Goal: Information Seeking & Learning: Learn about a topic

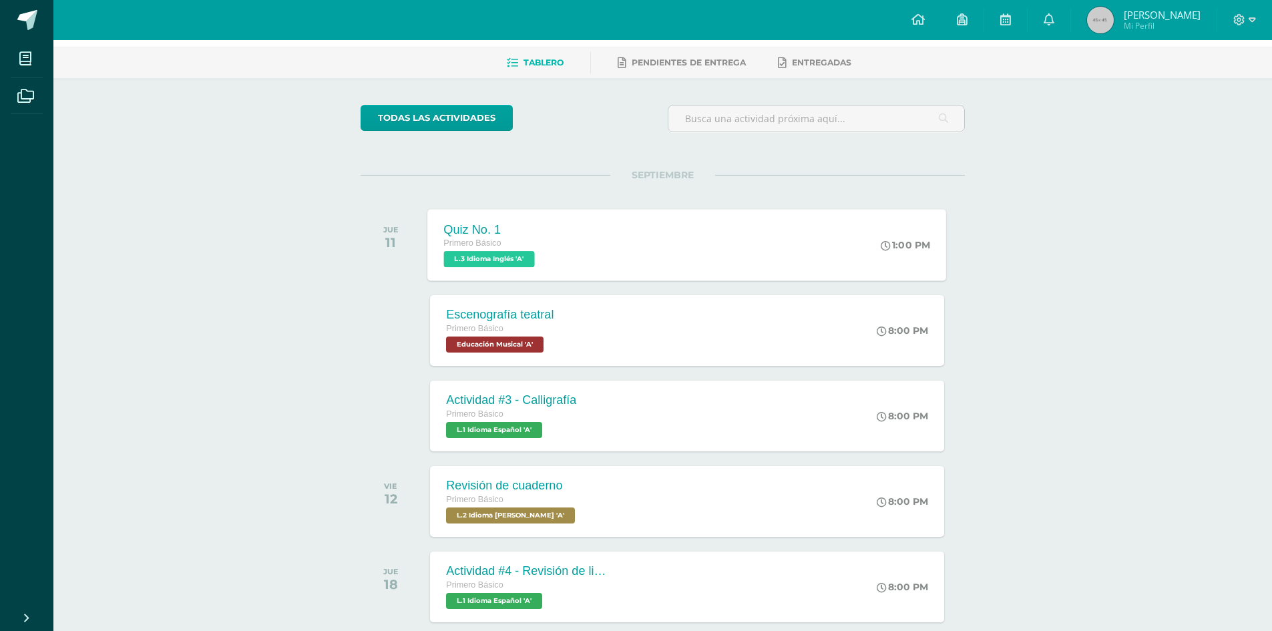
scroll to position [134, 0]
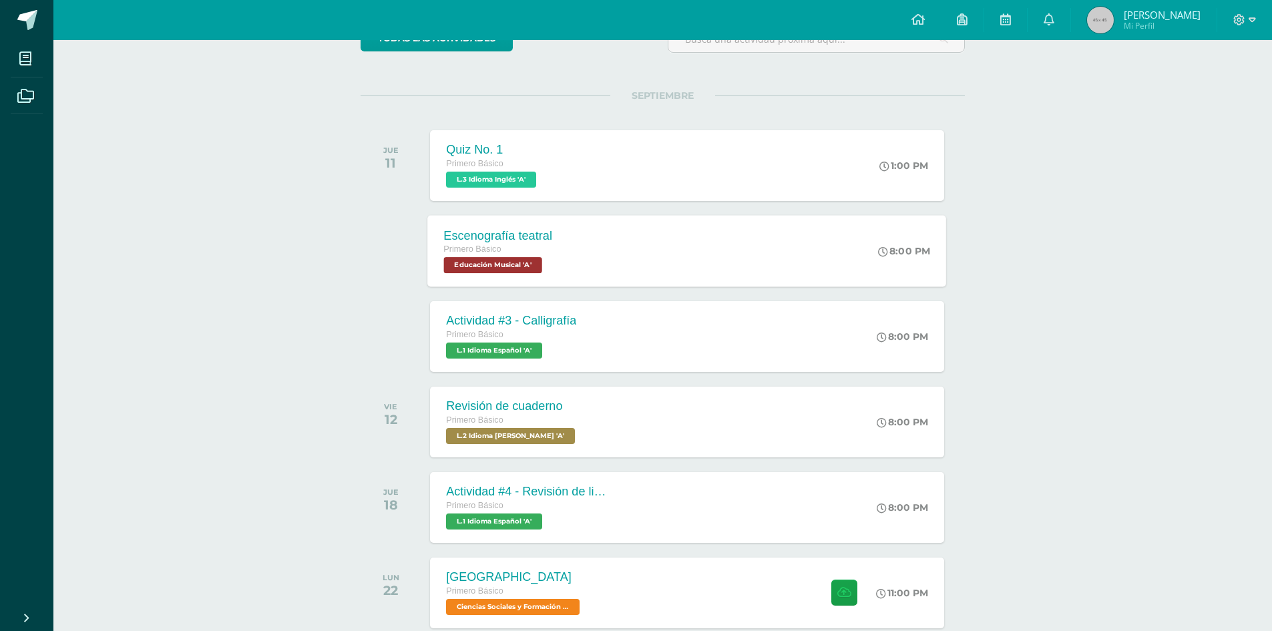
click at [654, 256] on div "Escenografía teatral Primero Básico Educación Musical 'A' 8:00 PM Escenografía …" at bounding box center [687, 250] width 519 height 71
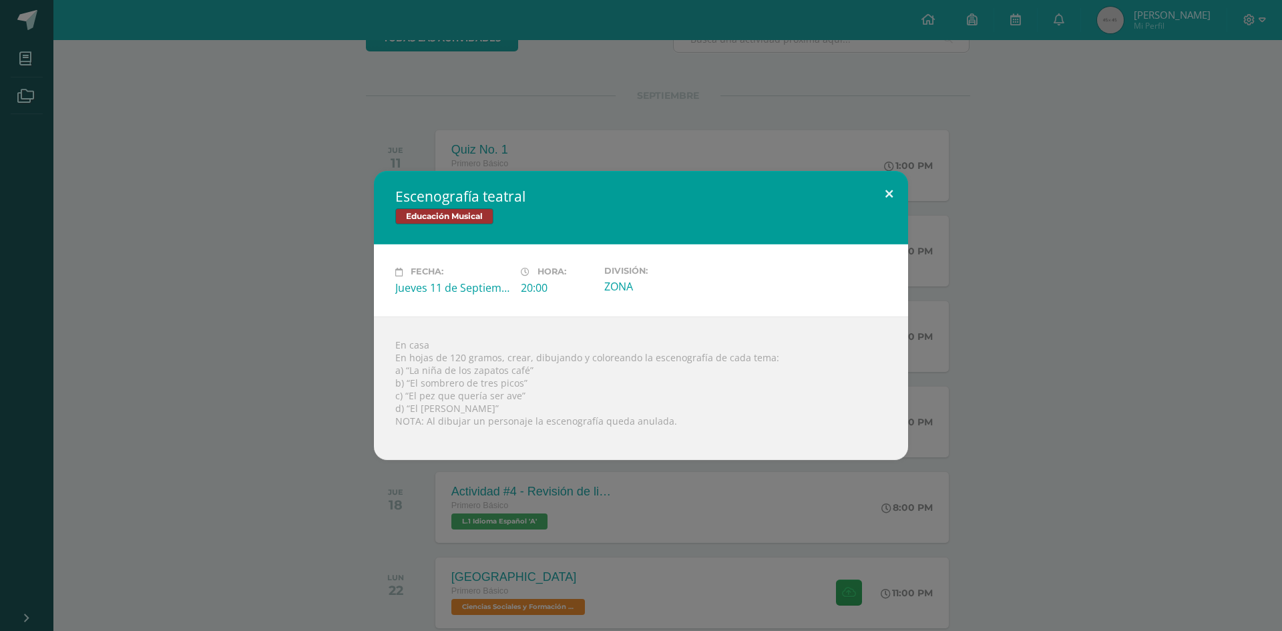
click at [887, 189] on button at bounding box center [889, 193] width 38 height 45
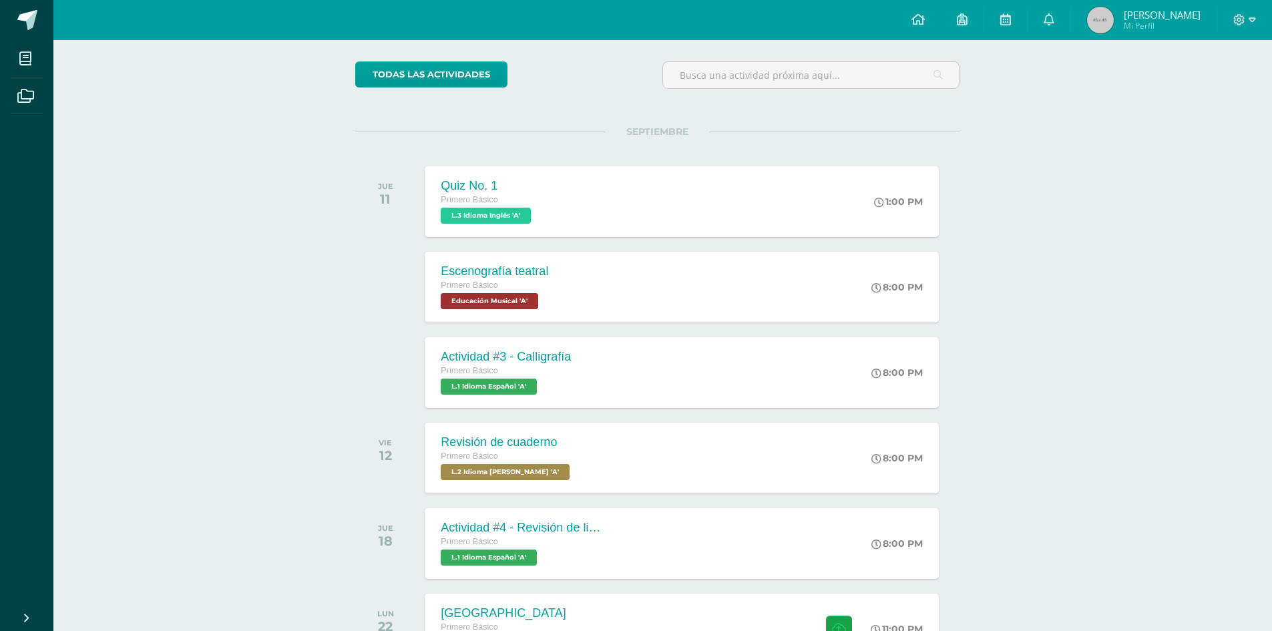
scroll to position [67, 5]
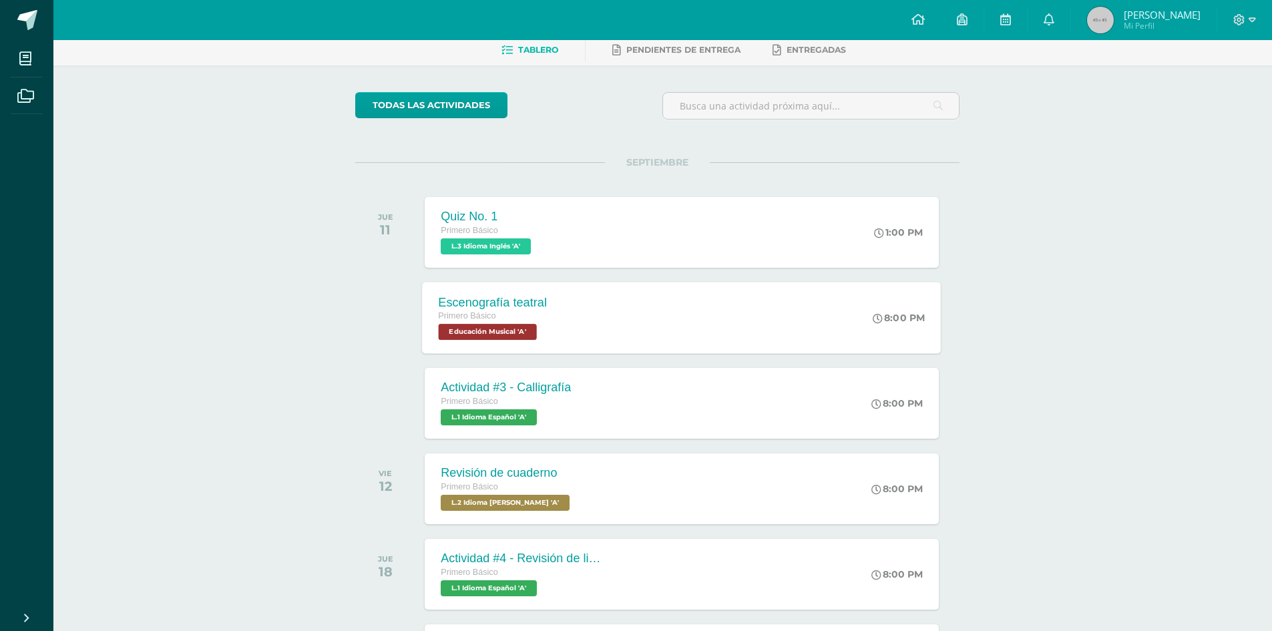
click at [577, 333] on div "Escenografía teatral Primero Básico Educación Musical 'A' 8:00 PM Escenografía …" at bounding box center [682, 317] width 519 height 71
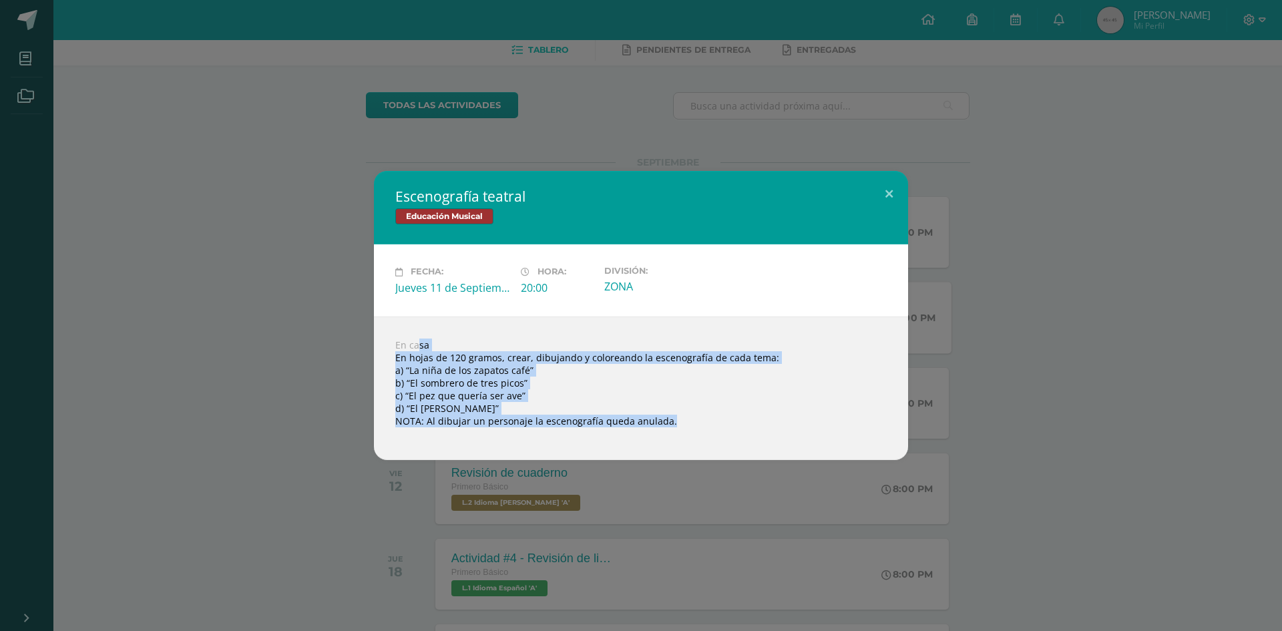
drag, startPoint x: 397, startPoint y: 346, endPoint x: 721, endPoint y: 433, distance: 335.5
click at [722, 434] on div "En casa En hojas de 120 gramos, crear, dibujando y coloreando la escenografía d…" at bounding box center [641, 389] width 534 height 144
copy body "En casa En hojas de 120 gramos, crear, dibujando y coloreando la escenografía d…"
click at [893, 190] on button at bounding box center [889, 193] width 38 height 45
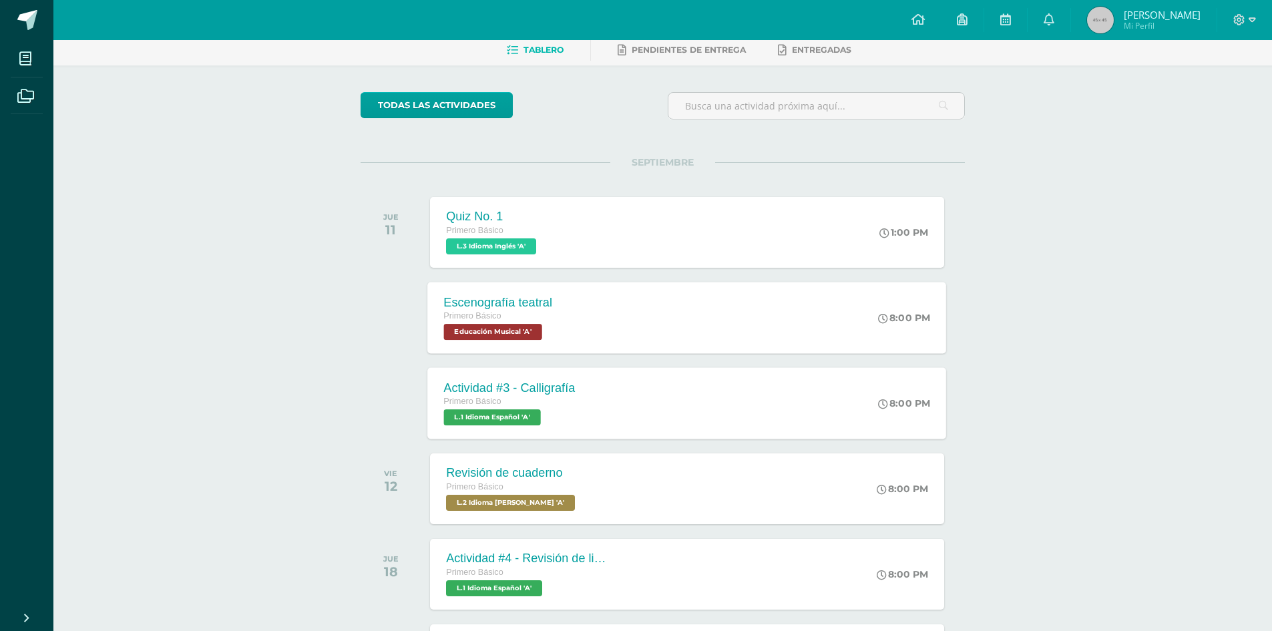
click at [650, 399] on div "Actividad #3 - Calligrafía Primero Básico L.1 Idioma Español 'A' 8:00 PM Activi…" at bounding box center [687, 402] width 519 height 71
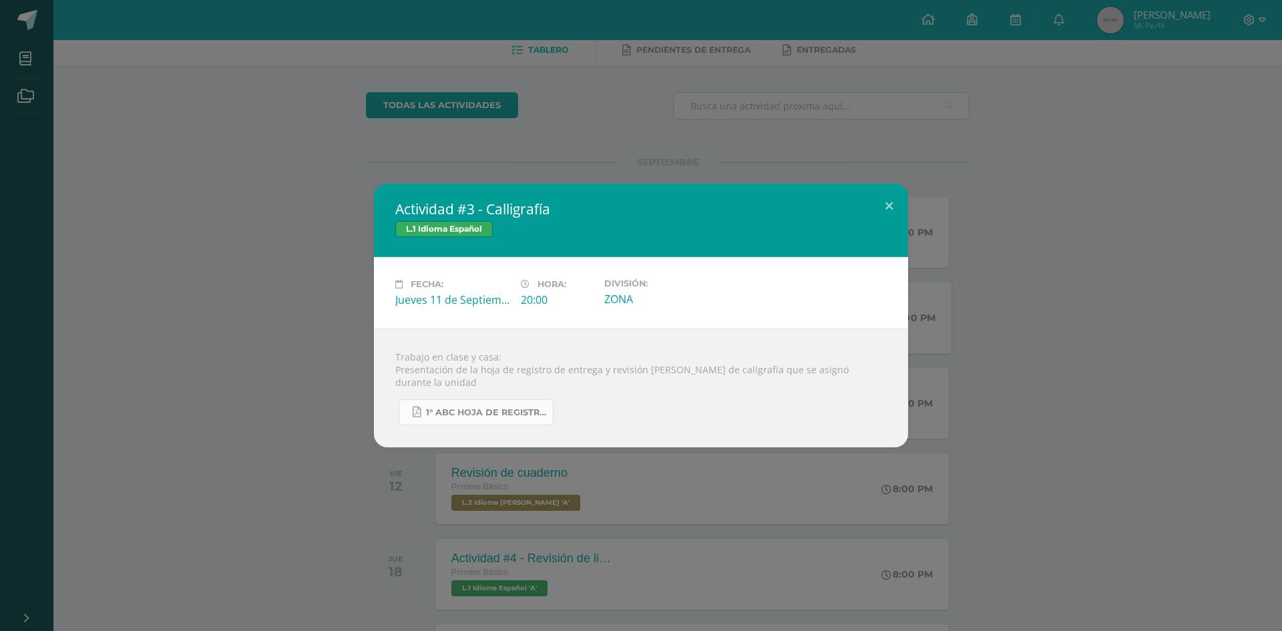
click at [474, 407] on span "1° ABC HOJA DE REGISTRO - UNIDAD FINAL.pdf" at bounding box center [486, 412] width 120 height 11
click at [888, 208] on button at bounding box center [889, 206] width 38 height 45
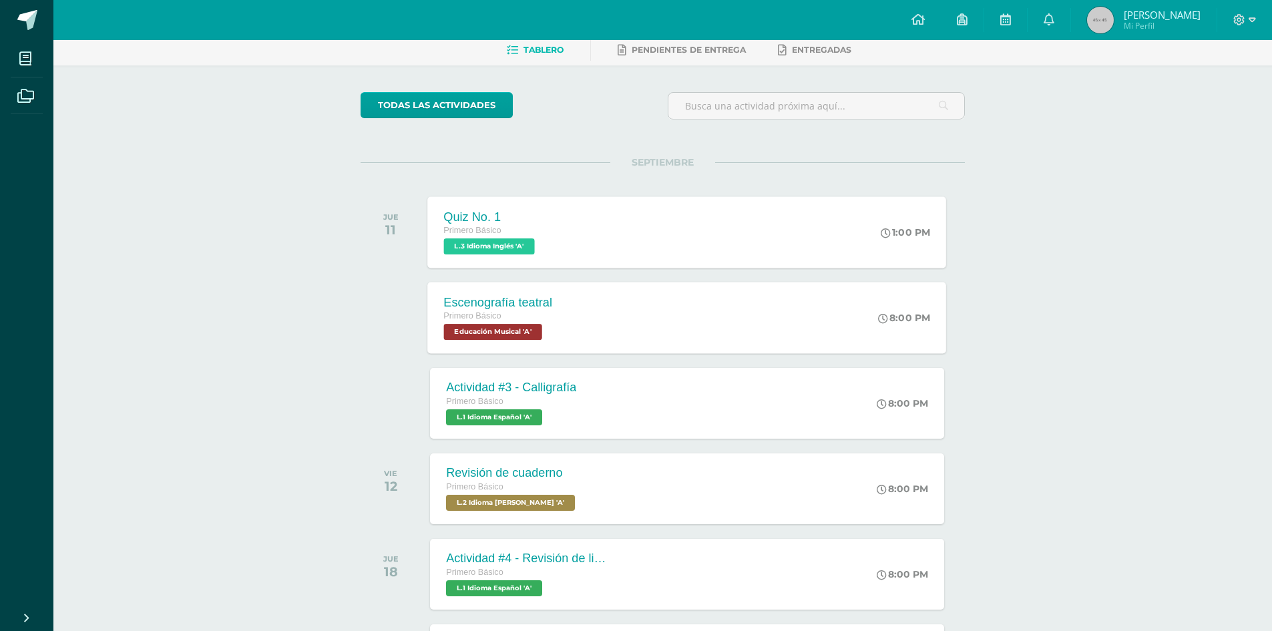
click at [573, 222] on div "Quiz No. 1 Primero Básico L.3 Idioma Inglés 'A' 1:00 PM Quiz No. 1 L.3 Idioma I…" at bounding box center [687, 231] width 519 height 71
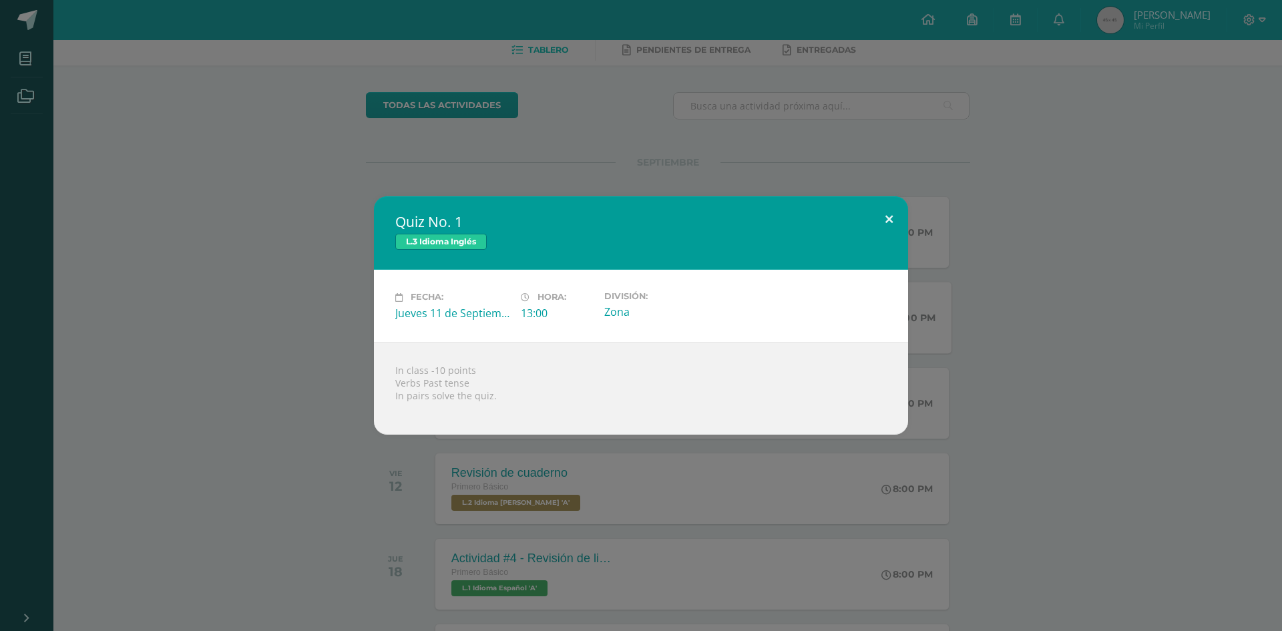
click at [893, 219] on button at bounding box center [889, 218] width 38 height 45
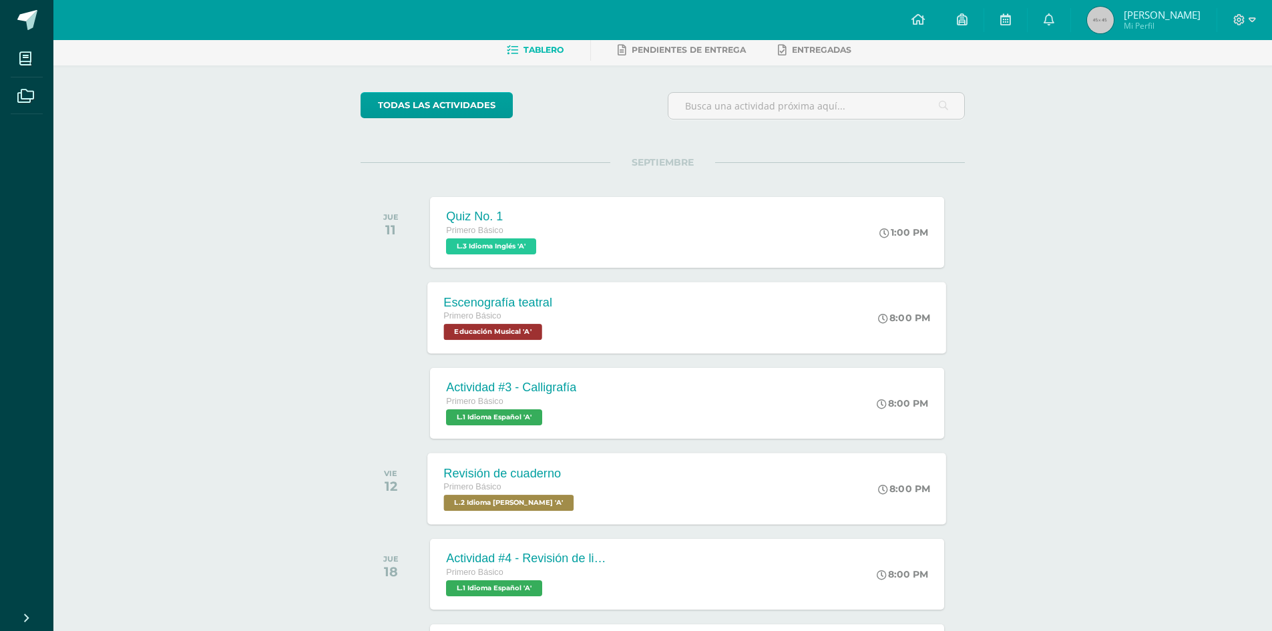
click at [544, 497] on span "L.2 Idioma Maya Kaqchikel 'A'" at bounding box center [509, 503] width 130 height 16
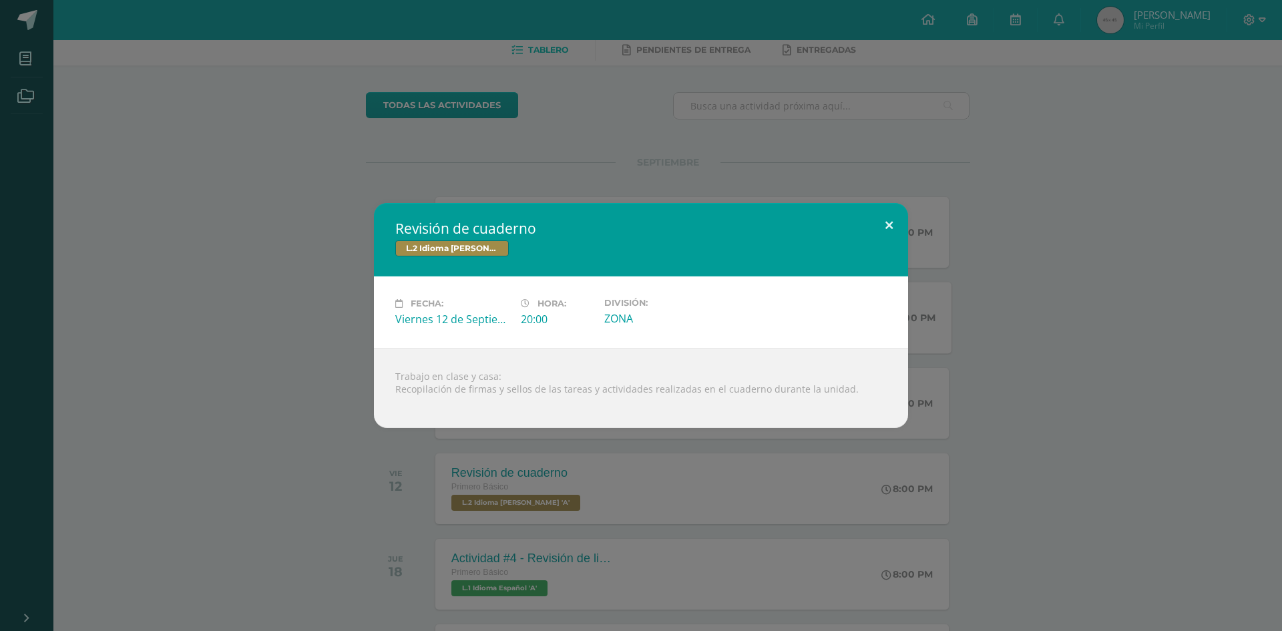
click at [883, 222] on button at bounding box center [889, 225] width 38 height 45
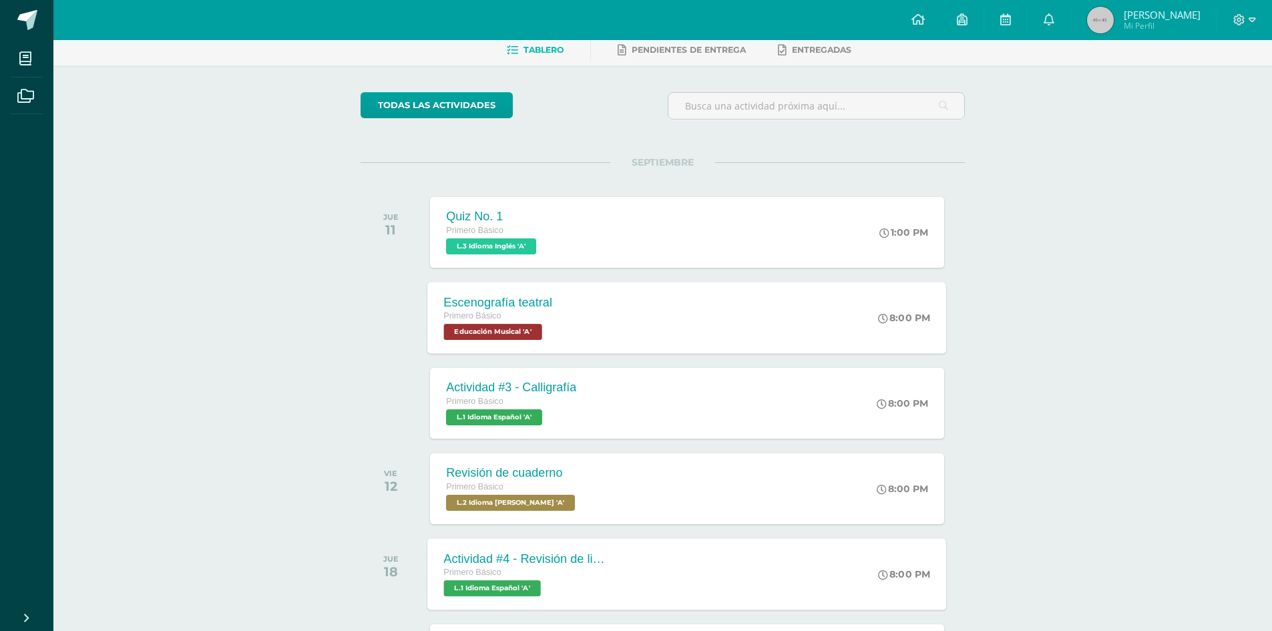
click at [524, 569] on div "Primero Básico" at bounding box center [525, 573] width 162 height 15
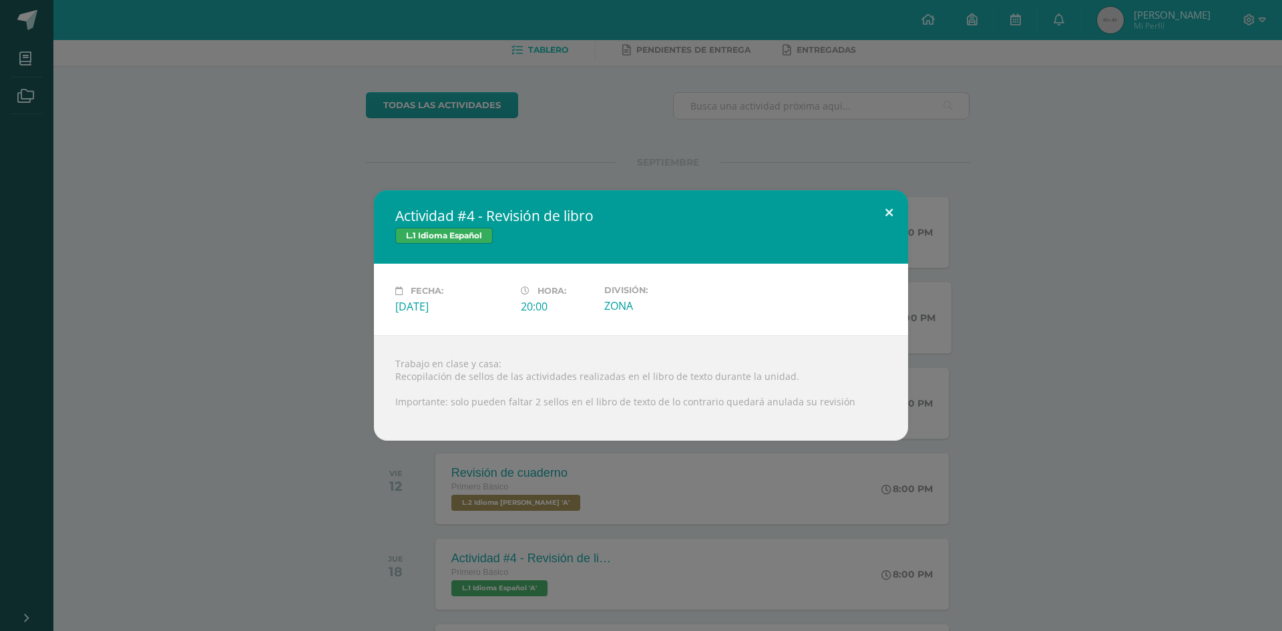
click at [895, 211] on button at bounding box center [889, 212] width 38 height 45
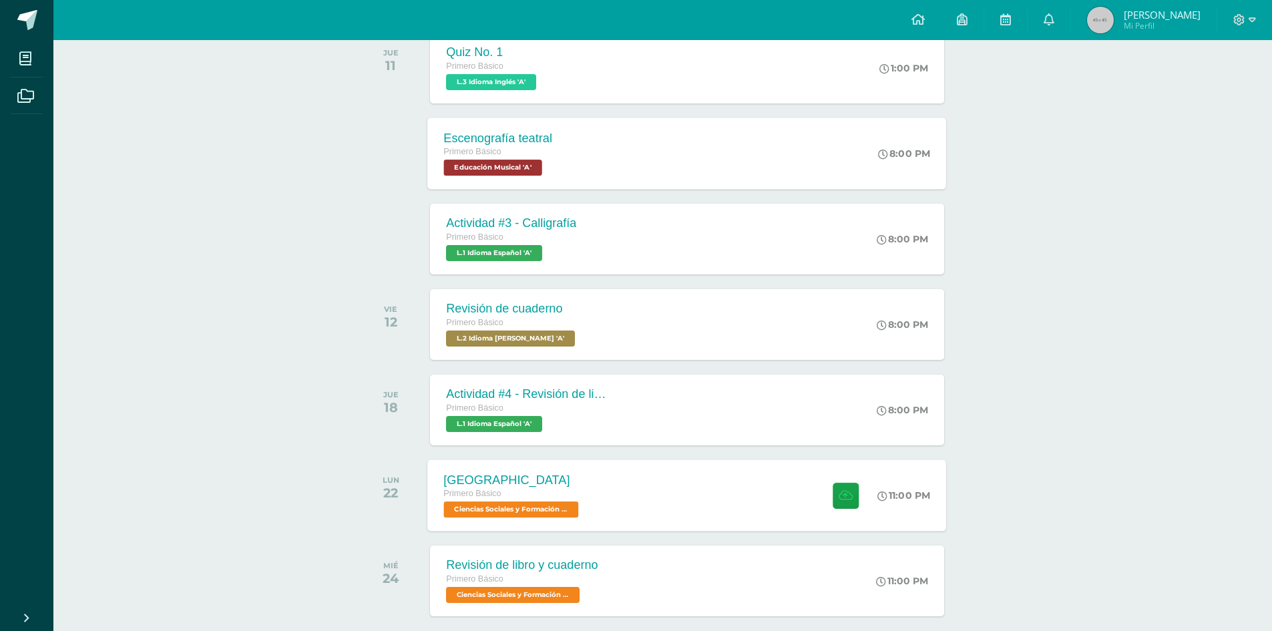
scroll to position [267, 0]
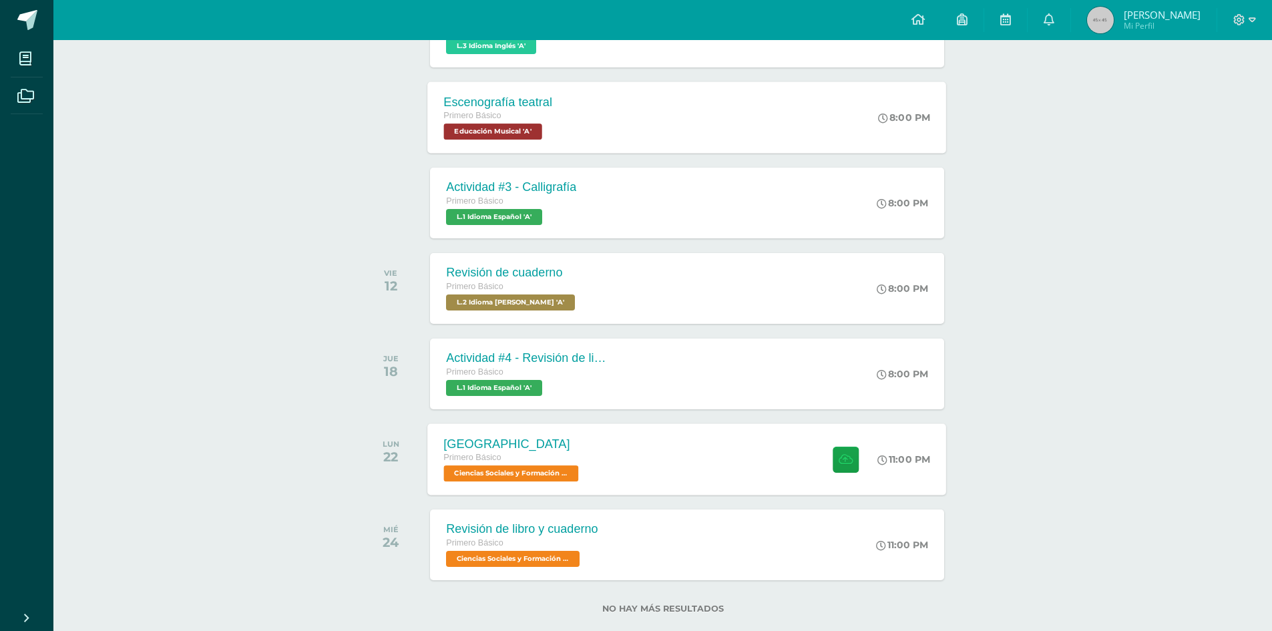
click at [652, 469] on div "Creta Primero Básico Ciencias Sociales y Formación Ciudadana 'A' 11:00 PM Creta…" at bounding box center [687, 458] width 519 height 71
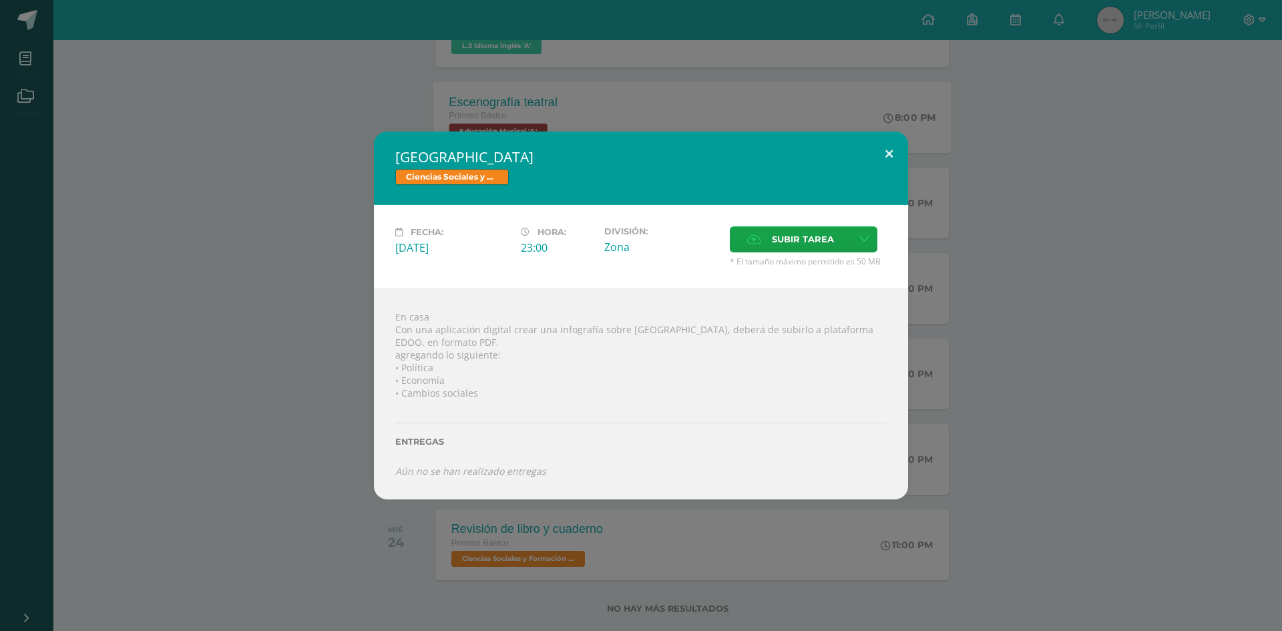
click at [889, 147] on button at bounding box center [889, 154] width 38 height 45
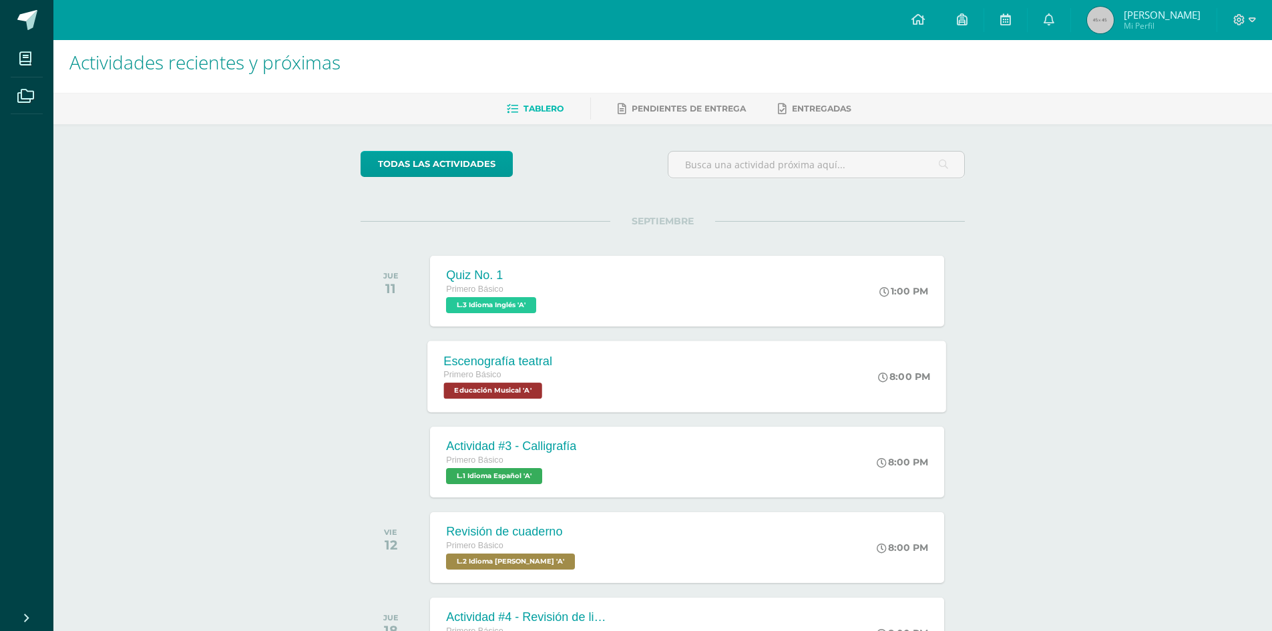
scroll to position [0, 0]
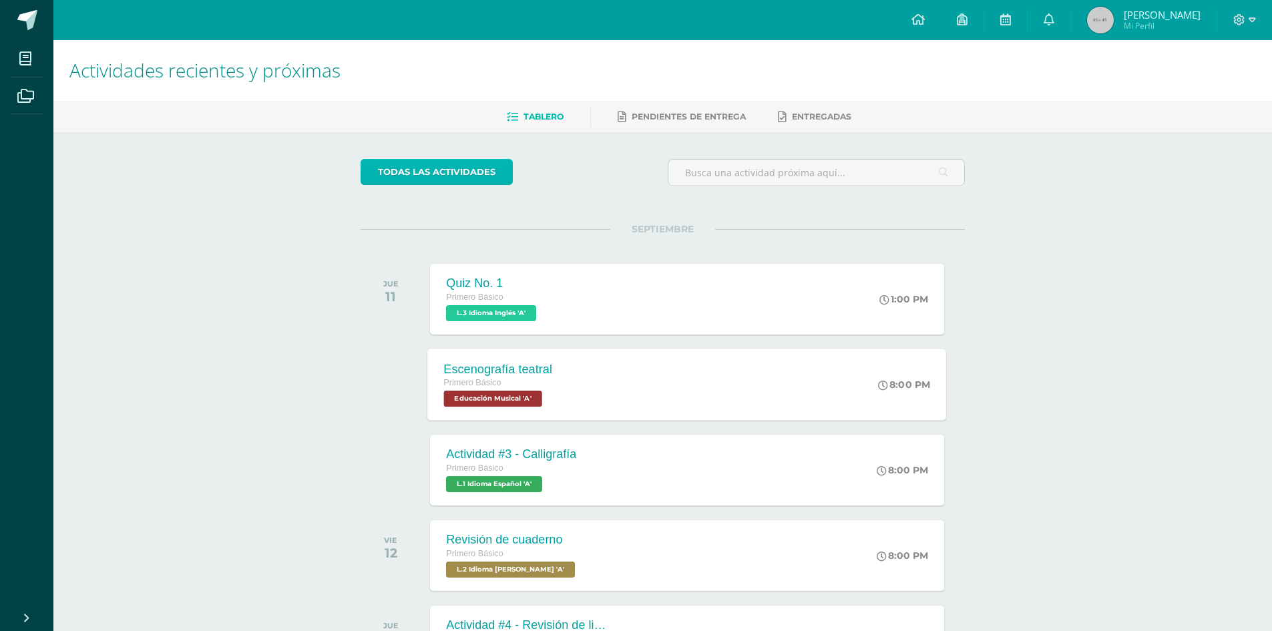
click at [471, 179] on link "todas las Actividades" at bounding box center [437, 172] width 152 height 26
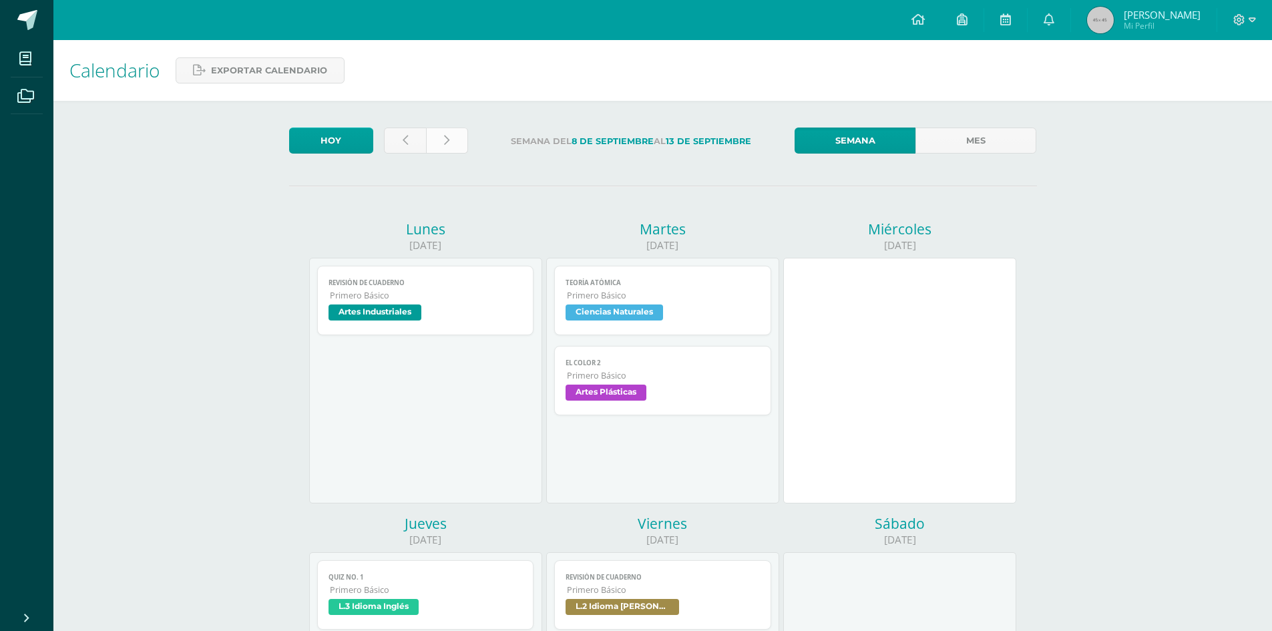
click at [456, 140] on link at bounding box center [447, 141] width 42 height 26
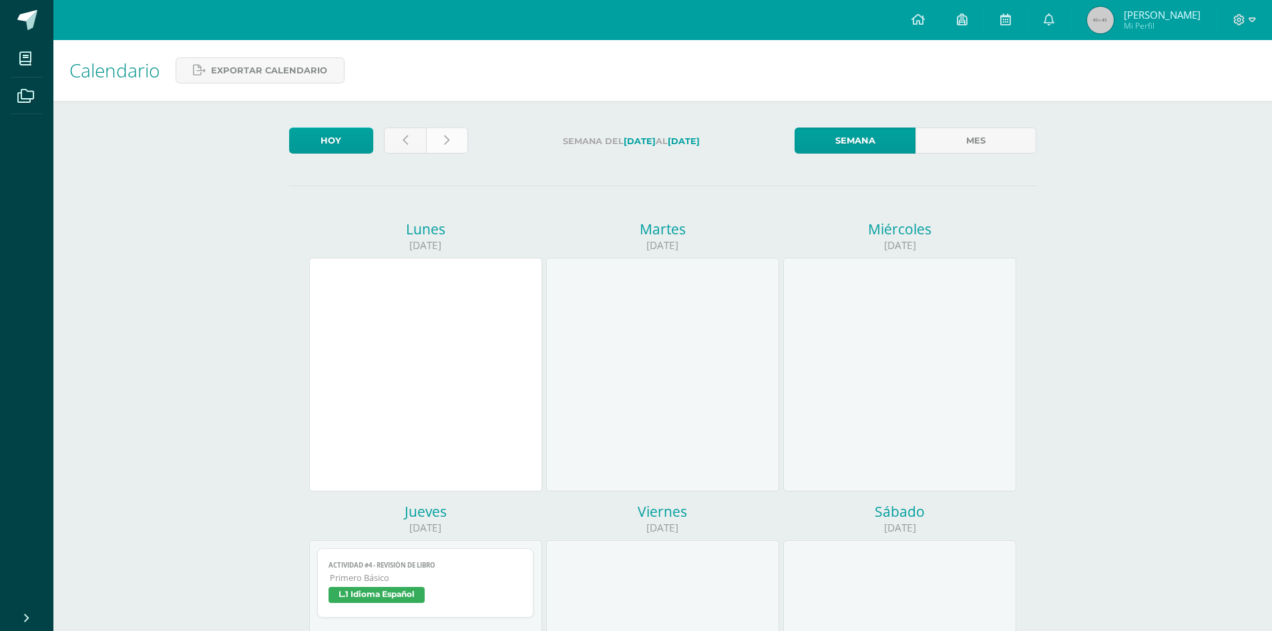
click at [465, 132] on link at bounding box center [447, 141] width 42 height 26
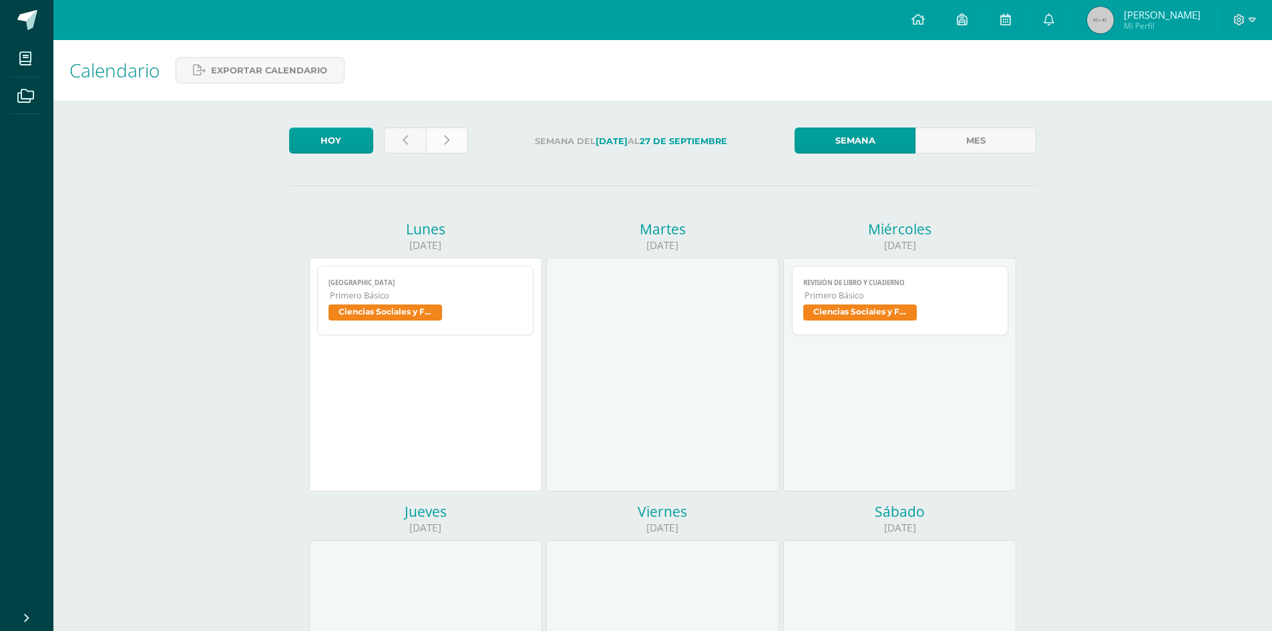
click at [439, 148] on link at bounding box center [447, 141] width 42 height 26
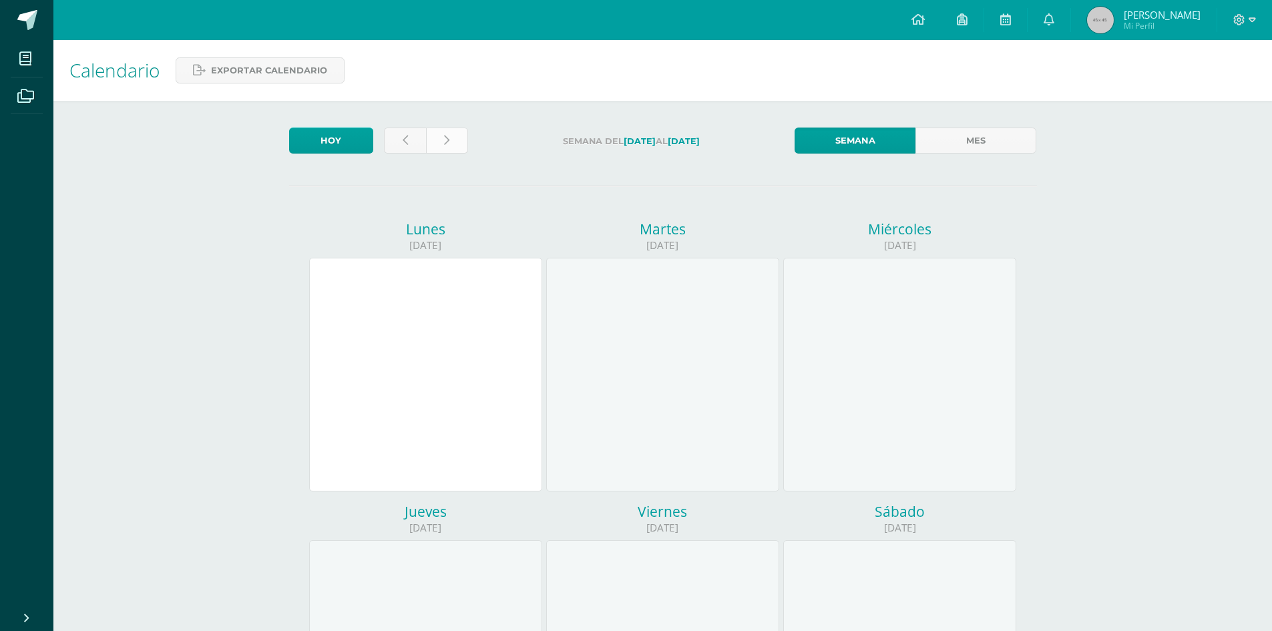
click at [448, 143] on icon at bounding box center [446, 140] width 5 height 11
click at [436, 132] on link at bounding box center [447, 141] width 42 height 26
click at [435, 130] on link at bounding box center [447, 141] width 42 height 26
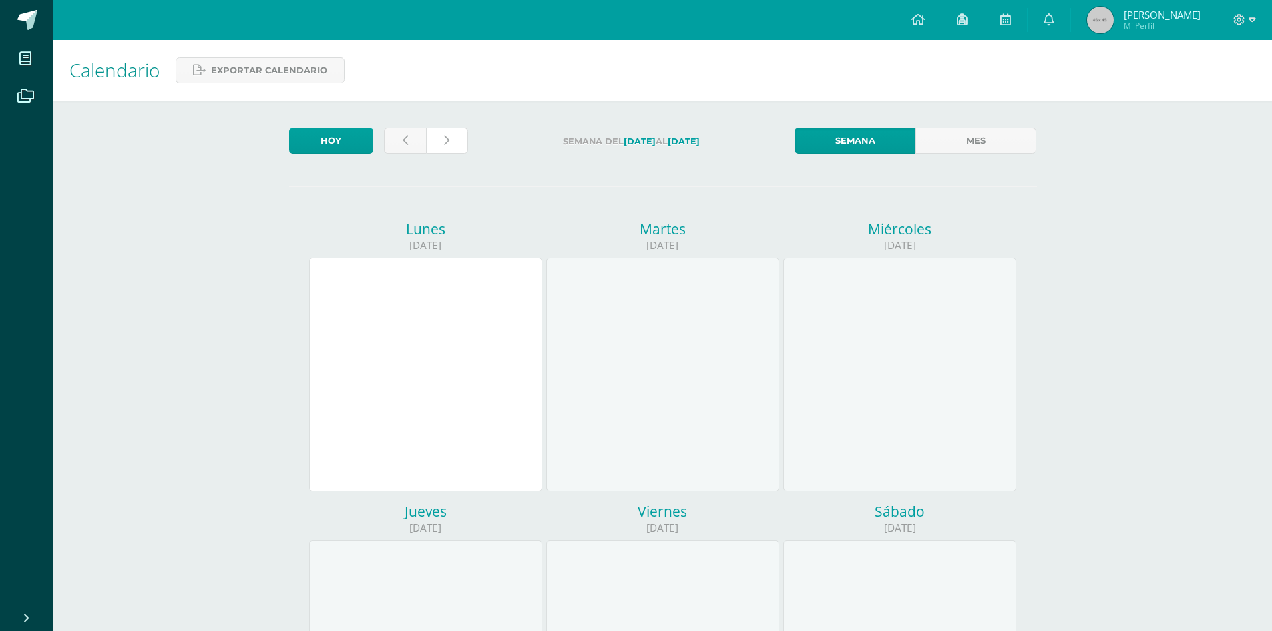
click at [435, 130] on link at bounding box center [447, 141] width 42 height 26
click at [444, 146] on icon at bounding box center [446, 140] width 5 height 11
drag, startPoint x: 0, startPoint y: 0, endPoint x: 441, endPoint y: 146, distance: 464.8
click at [441, 146] on link at bounding box center [447, 141] width 42 height 26
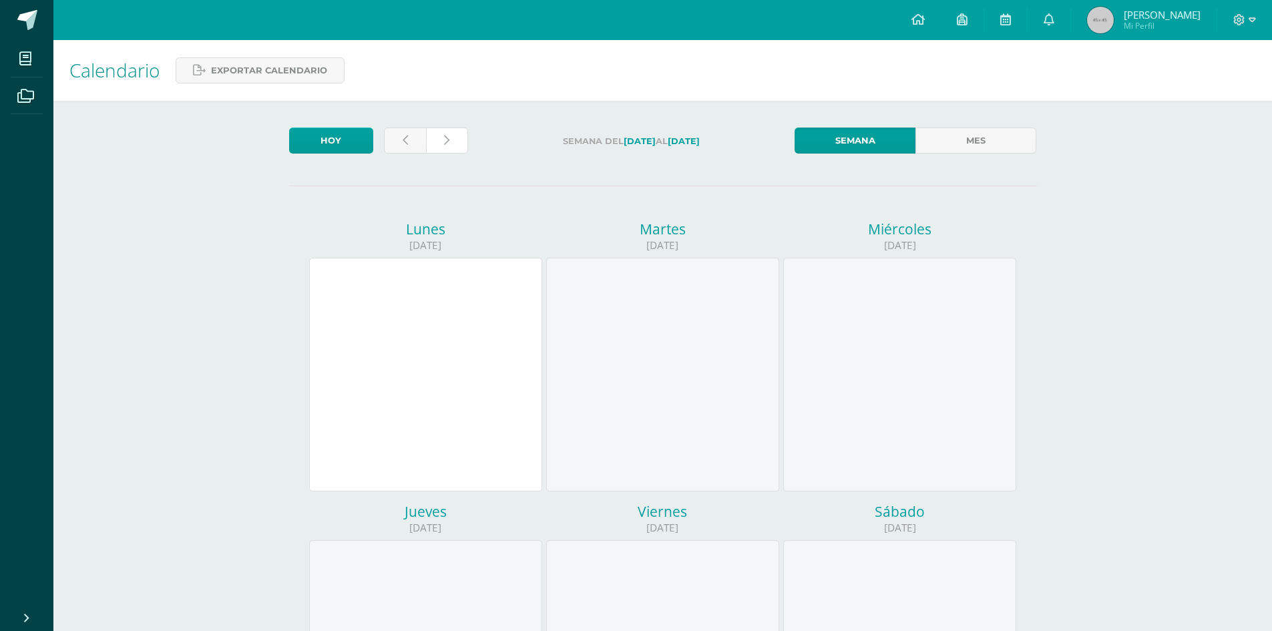
click at [441, 146] on link at bounding box center [447, 141] width 42 height 26
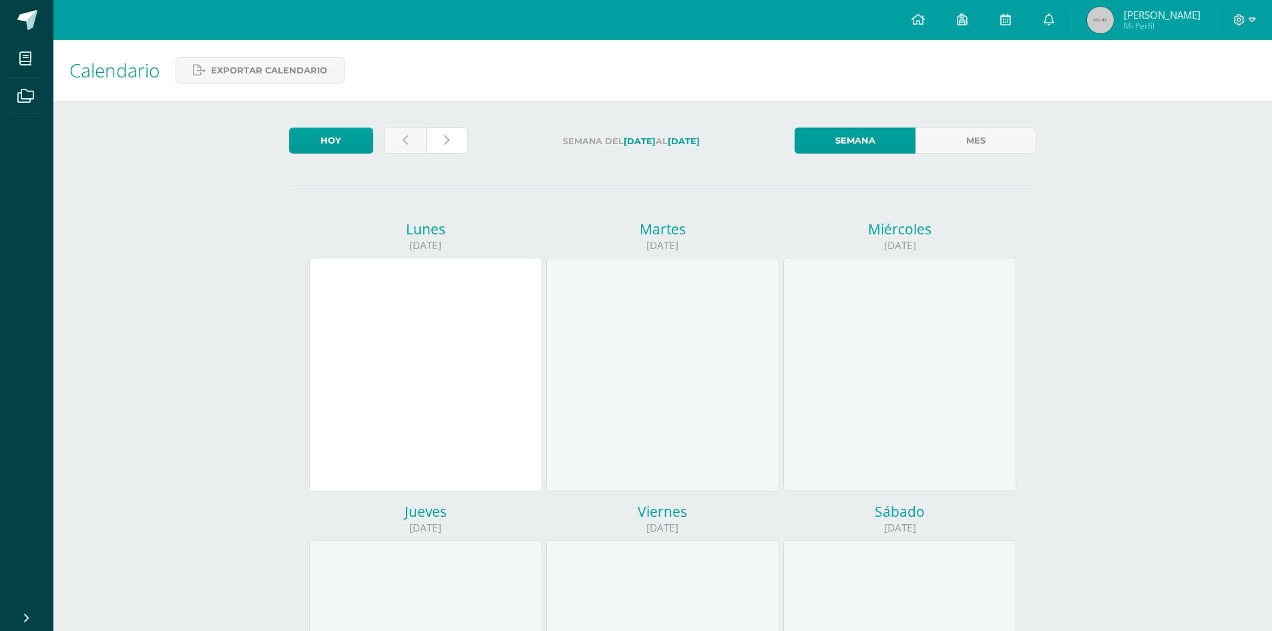
click at [441, 146] on link at bounding box center [447, 141] width 42 height 26
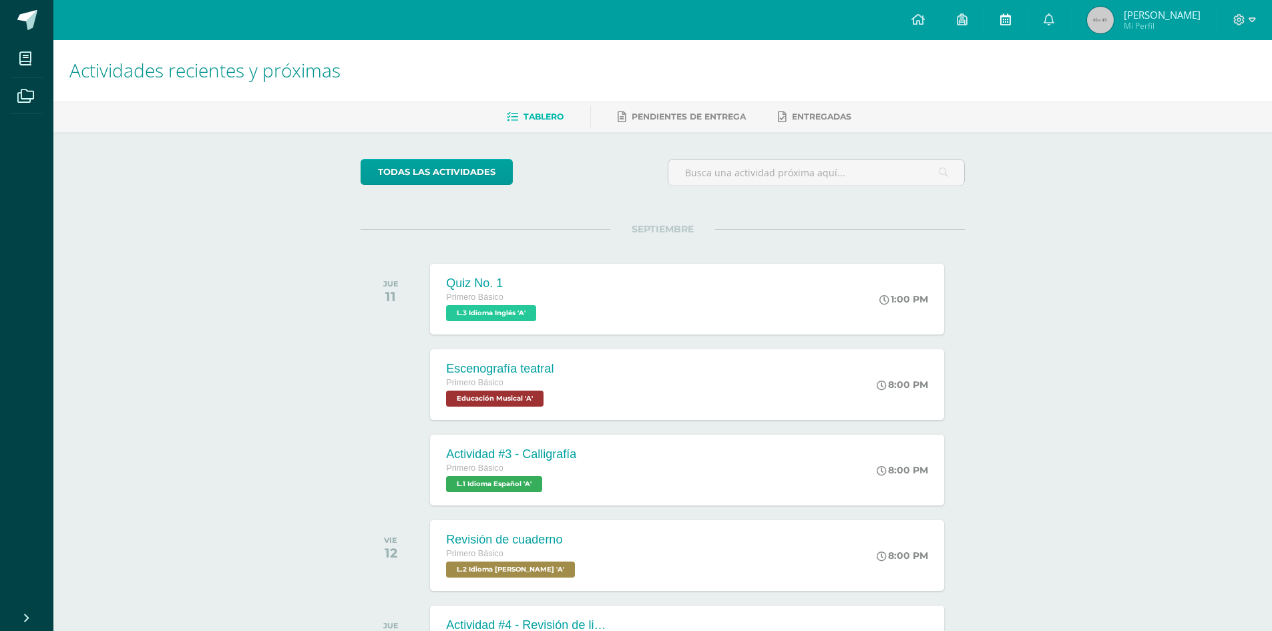
click at [1022, 19] on link at bounding box center [1005, 20] width 43 height 40
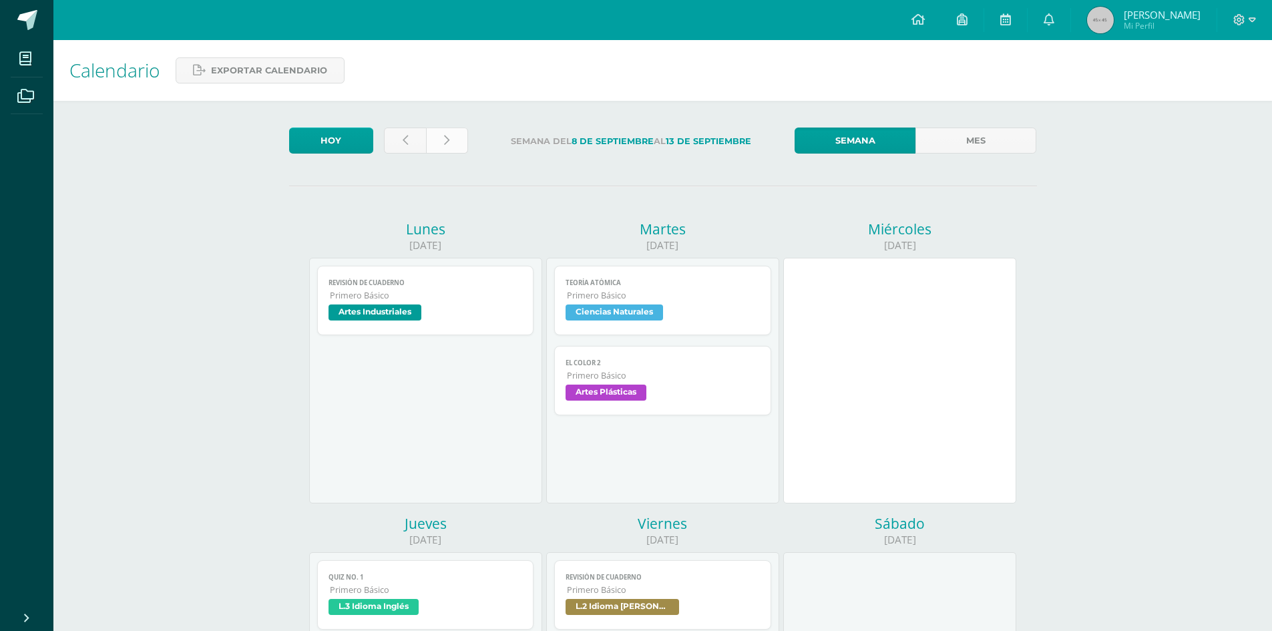
click at [441, 138] on link at bounding box center [447, 141] width 42 height 26
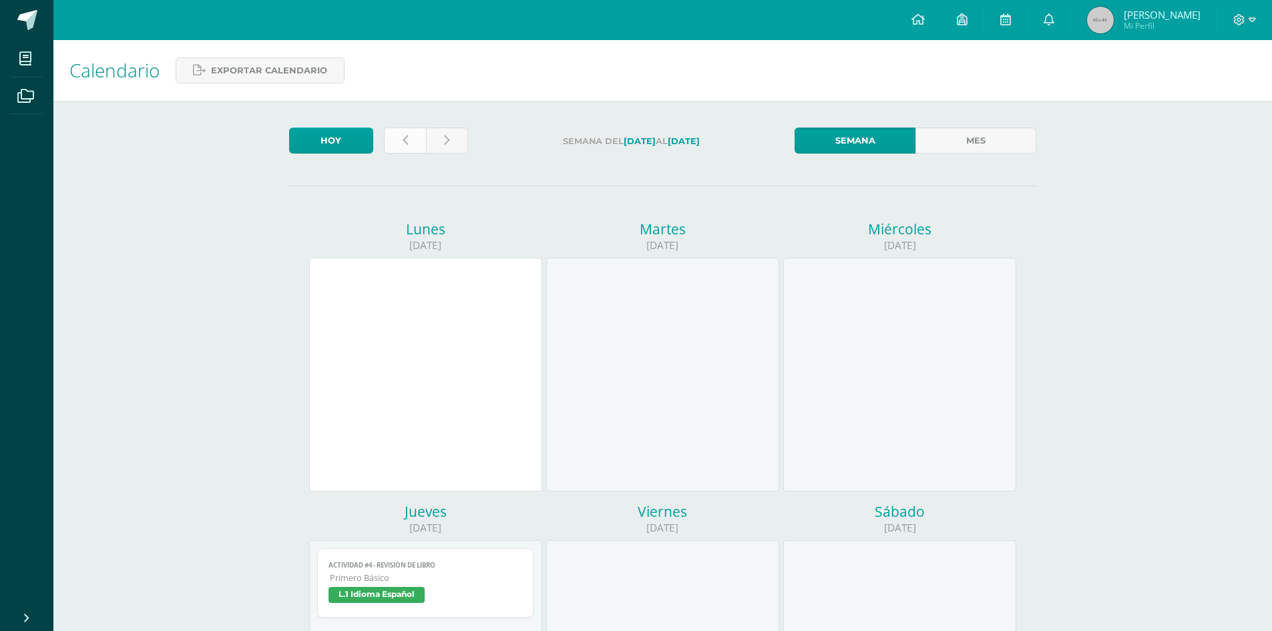
click at [417, 131] on link at bounding box center [405, 141] width 42 height 26
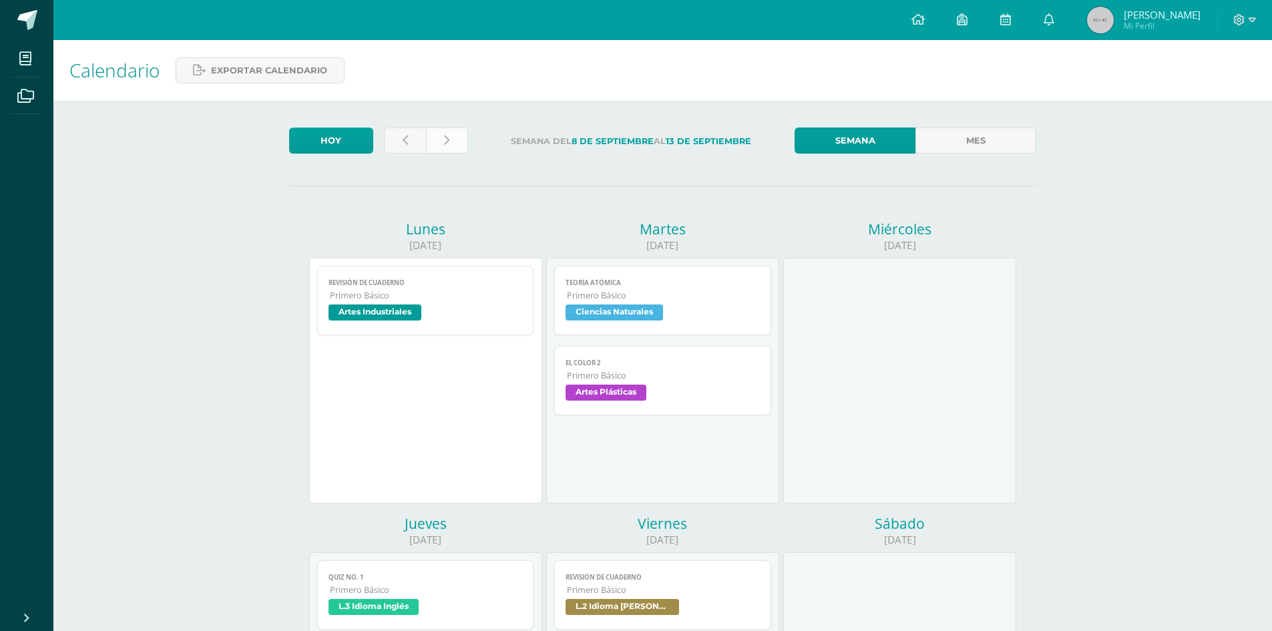
click at [446, 148] on link at bounding box center [447, 141] width 42 height 26
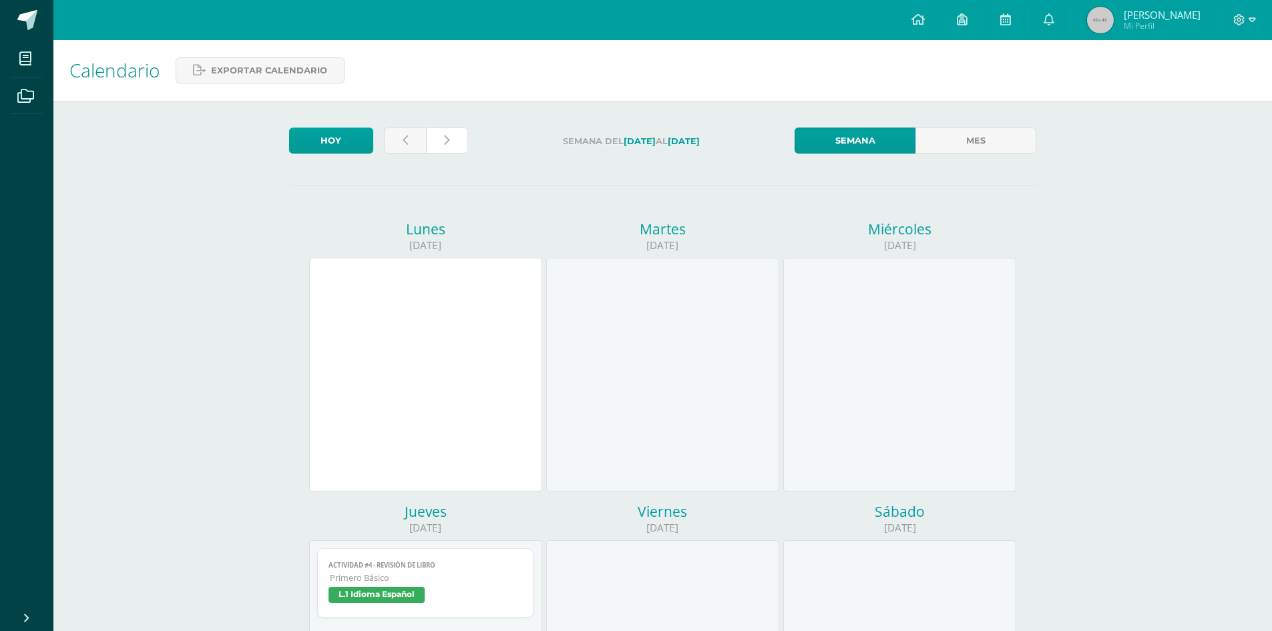
click at [445, 149] on link at bounding box center [447, 141] width 42 height 26
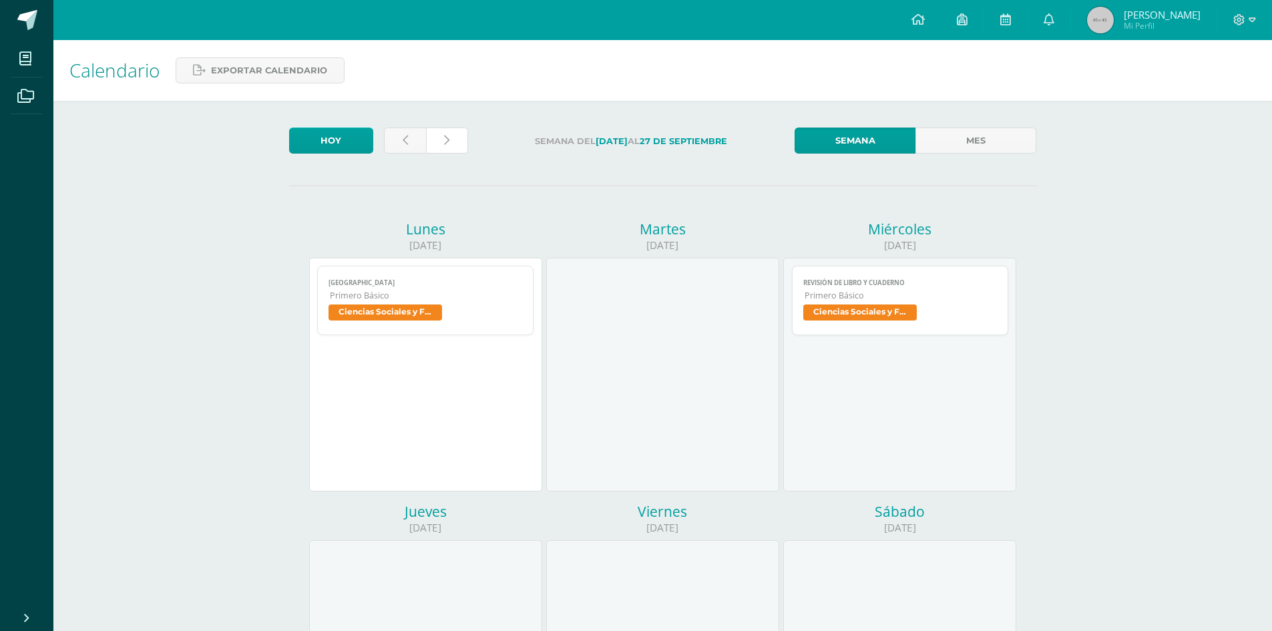
click at [445, 149] on link at bounding box center [447, 141] width 42 height 26
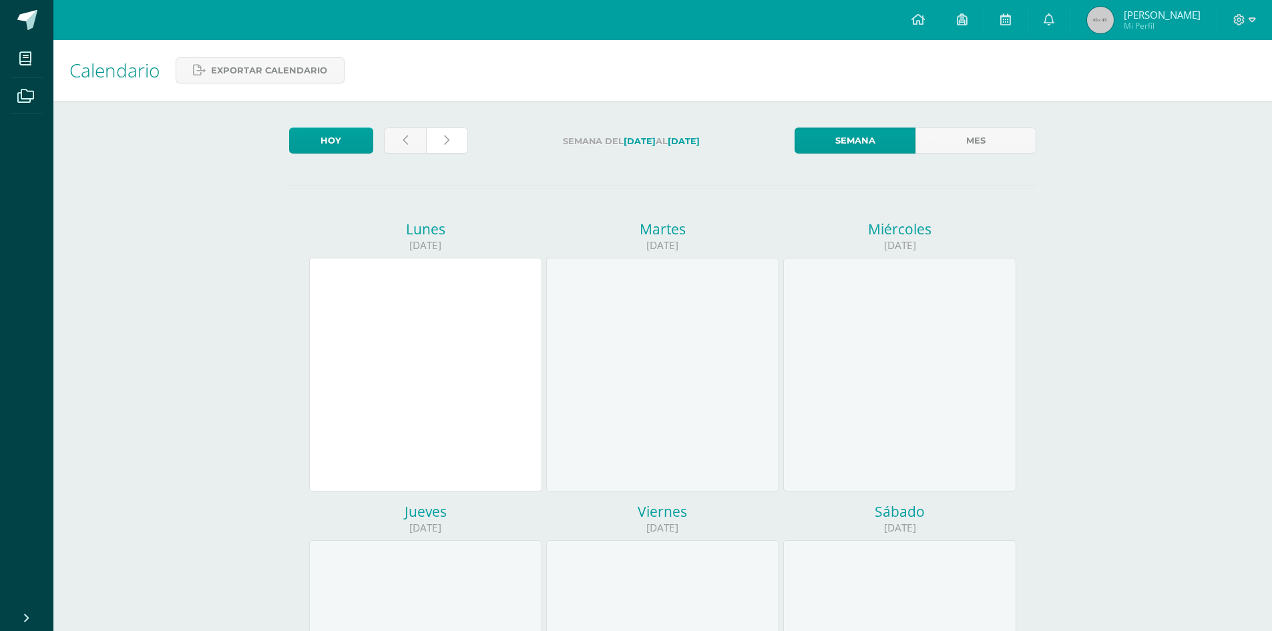
click at [445, 149] on link at bounding box center [447, 141] width 42 height 26
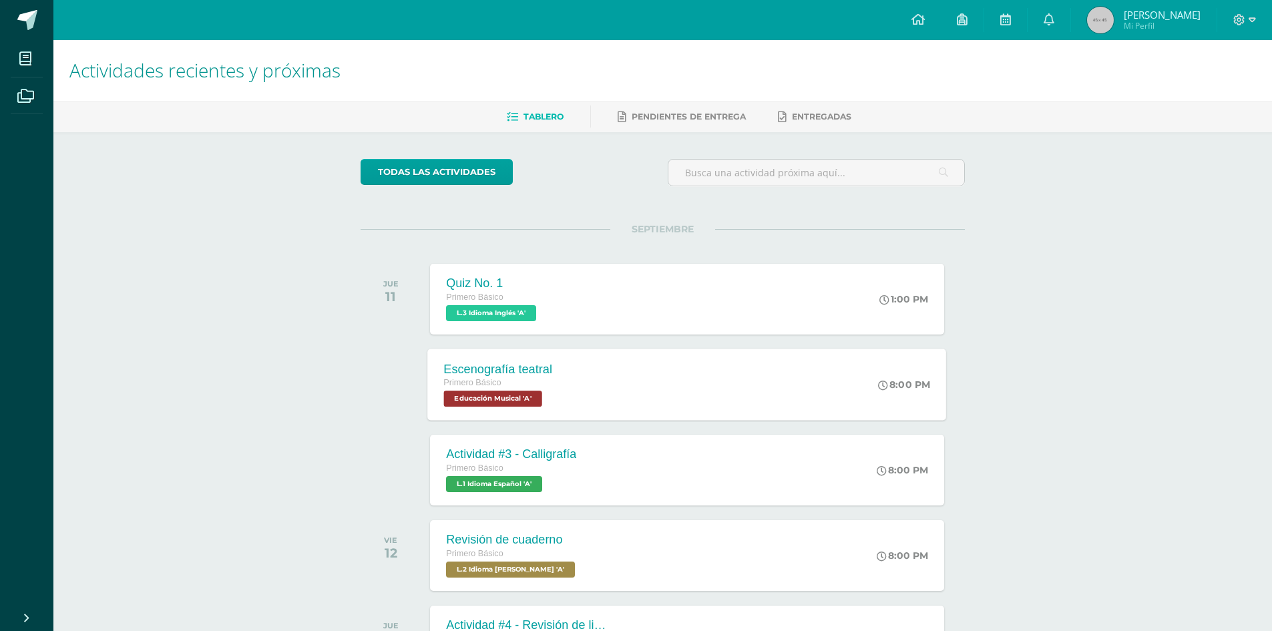
click at [534, 373] on div "Escenografía teatral" at bounding box center [498, 369] width 109 height 14
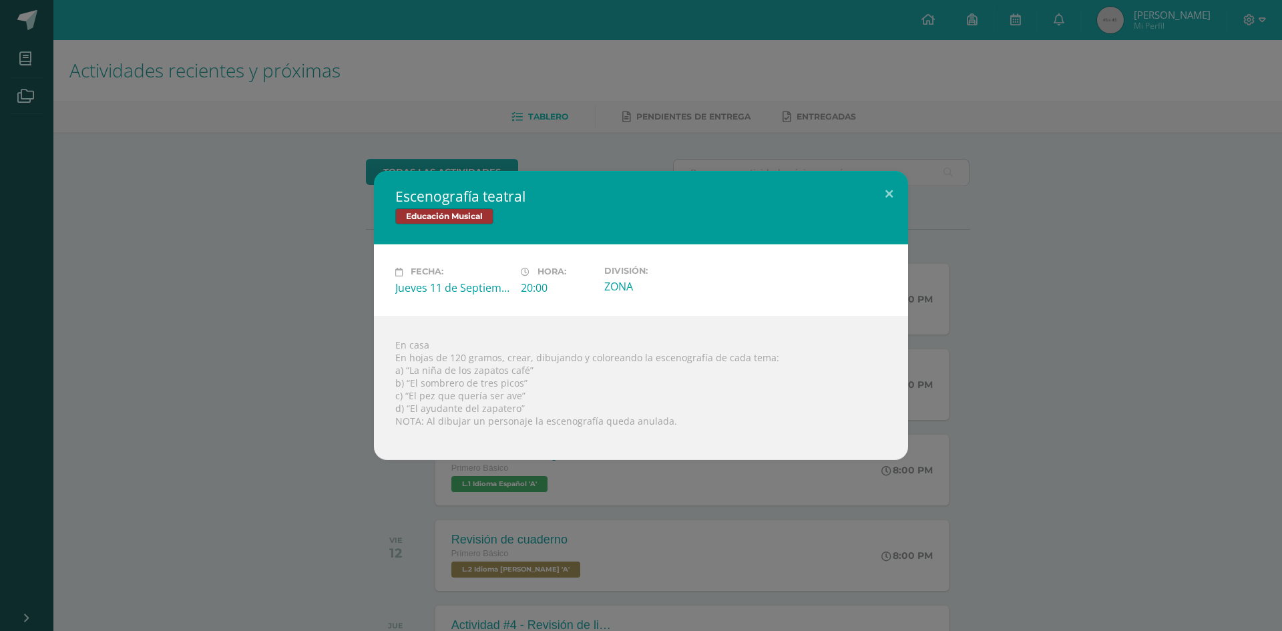
drag, startPoint x: 398, startPoint y: 217, endPoint x: 519, endPoint y: 214, distance: 120.9
click at [519, 214] on div "Educación Musical" at bounding box center [640, 217] width 491 height 19
click at [455, 212] on span "Educación Musical" at bounding box center [444, 216] width 98 height 16
click at [455, 213] on span "Educación Musical" at bounding box center [444, 216] width 98 height 16
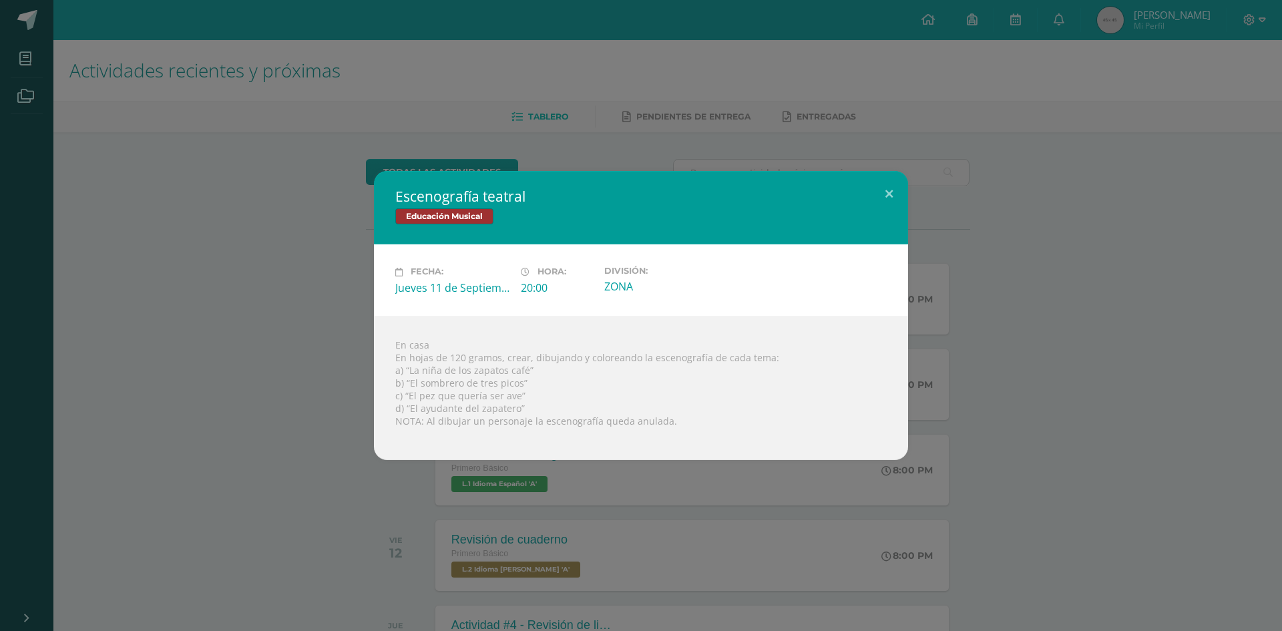
click at [457, 214] on span "Educación Musical" at bounding box center [444, 216] width 98 height 16
click at [891, 198] on button at bounding box center [889, 193] width 38 height 45
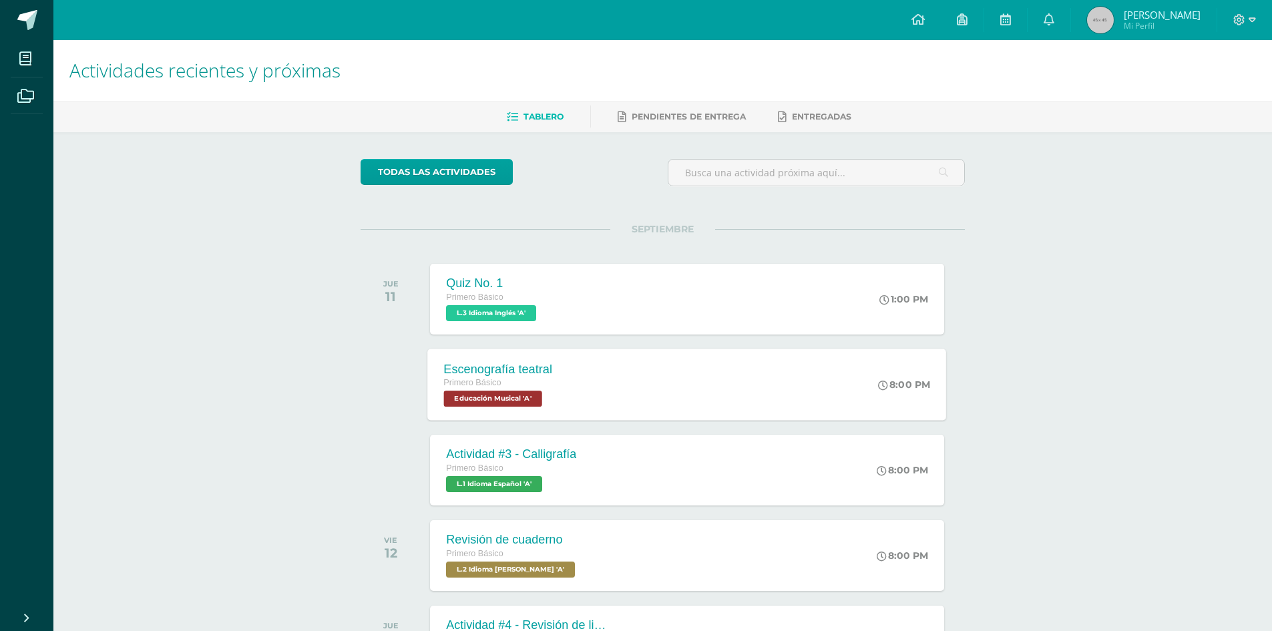
click at [654, 377] on div "Escenografía teatral Primero Básico Educación Musical 'A' 8:00 PM Escenografía …" at bounding box center [687, 384] width 519 height 71
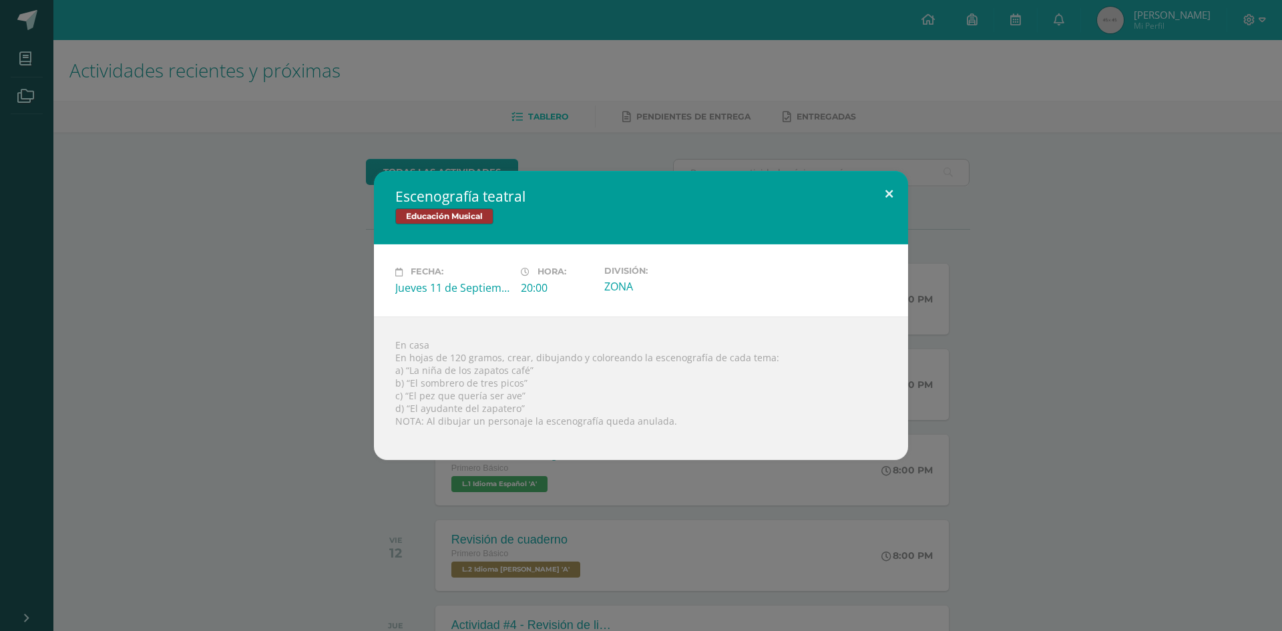
click at [887, 195] on button at bounding box center [889, 193] width 38 height 45
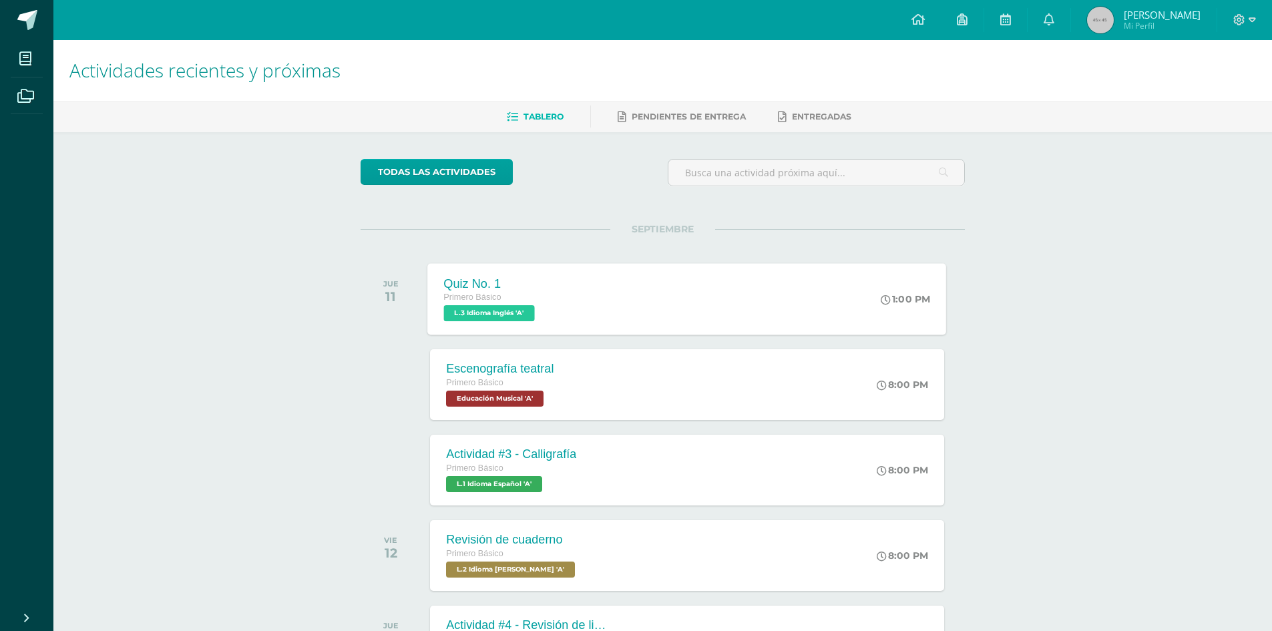
click at [646, 298] on div "Quiz No. 1 Primero Básico L.3 Idioma Inglés 'A' 1:00 PM Quiz No. 1 L.3 Idioma I…" at bounding box center [687, 298] width 519 height 71
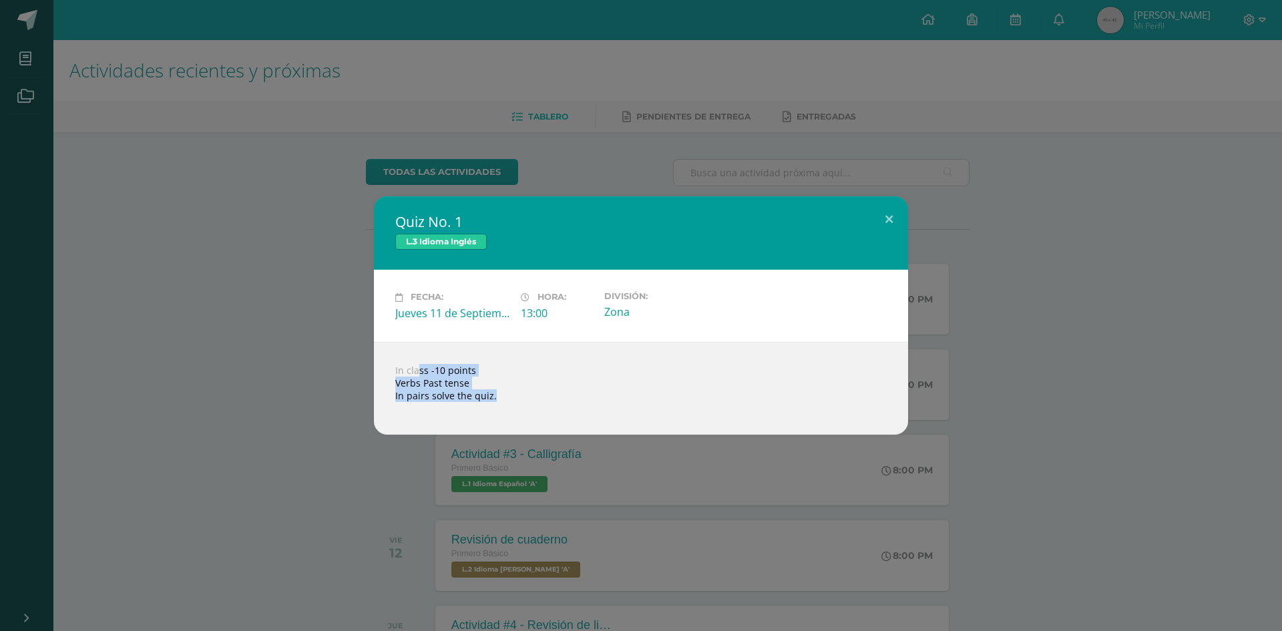
drag, startPoint x: 401, startPoint y: 369, endPoint x: 512, endPoint y: 403, distance: 116.6
click at [512, 403] on div "In class -10 points Verbs Past tense In pairs solve the quiz." at bounding box center [641, 388] width 534 height 93
drag, startPoint x: 395, startPoint y: 369, endPoint x: 537, endPoint y: 426, distance: 152.5
click at [538, 427] on div "In class -10 points Verbs Past tense In pairs solve the quiz." at bounding box center [641, 388] width 534 height 93
copy body "In class -10 points Verbs Past tense In pairs solve the quiz. Loading..."
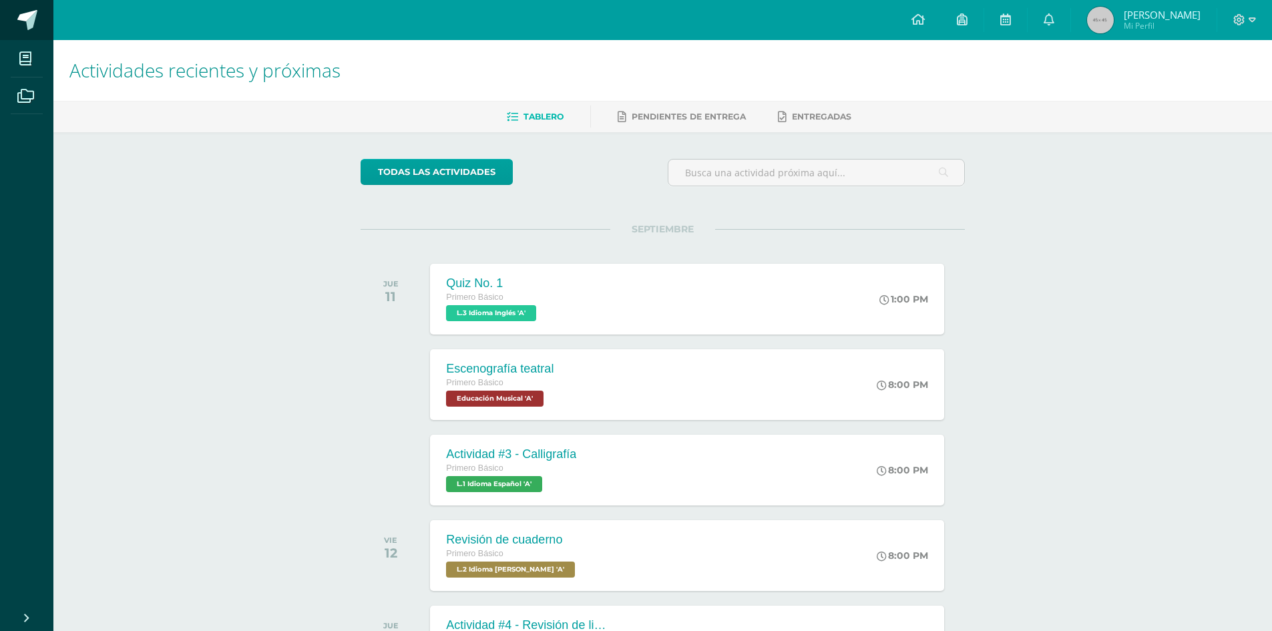
click at [23, 10] on span at bounding box center [27, 20] width 20 height 20
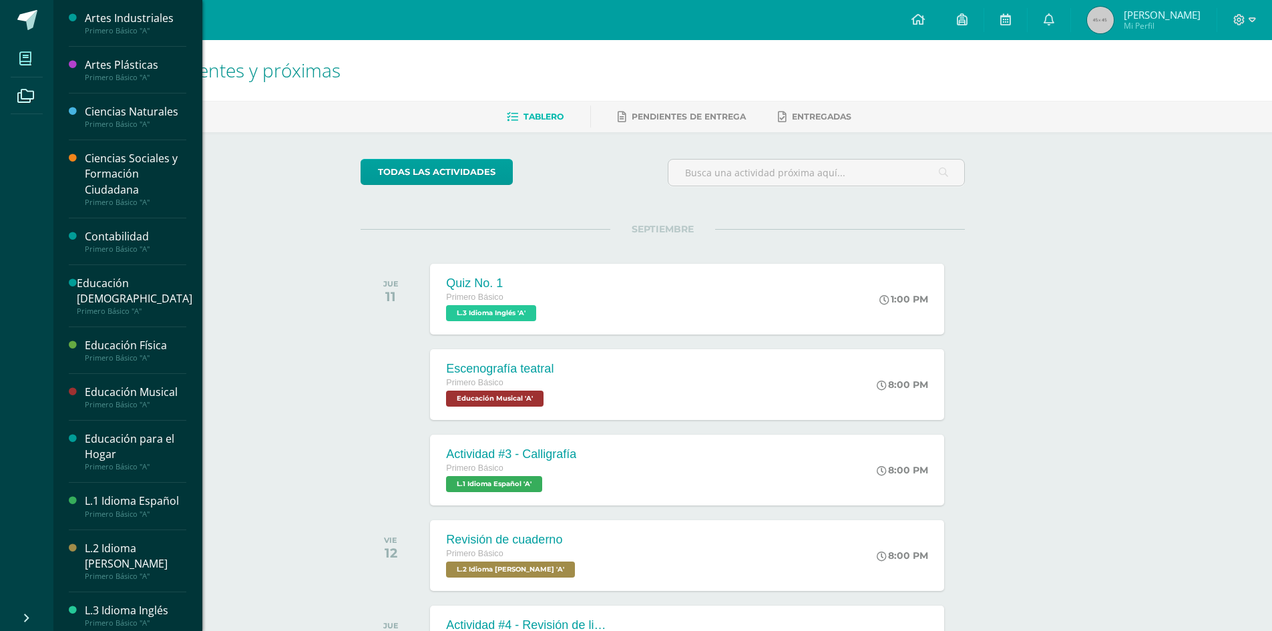
click at [31, 49] on span at bounding box center [26, 58] width 30 height 30
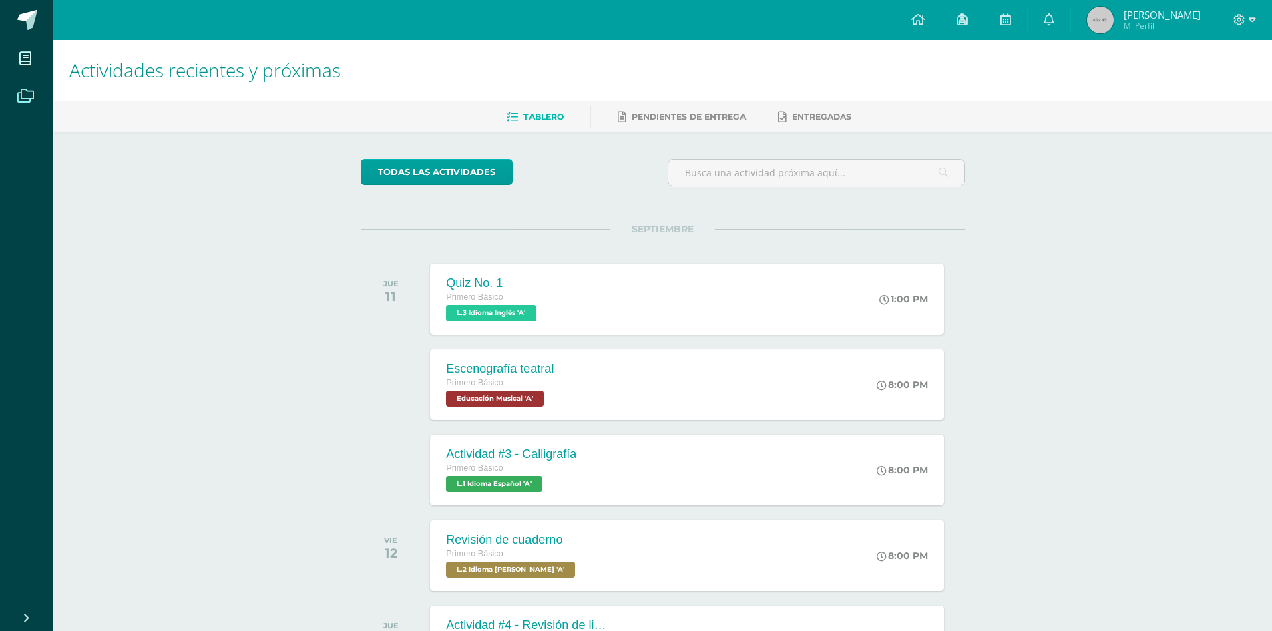
click at [25, 97] on icon at bounding box center [25, 95] width 17 height 13
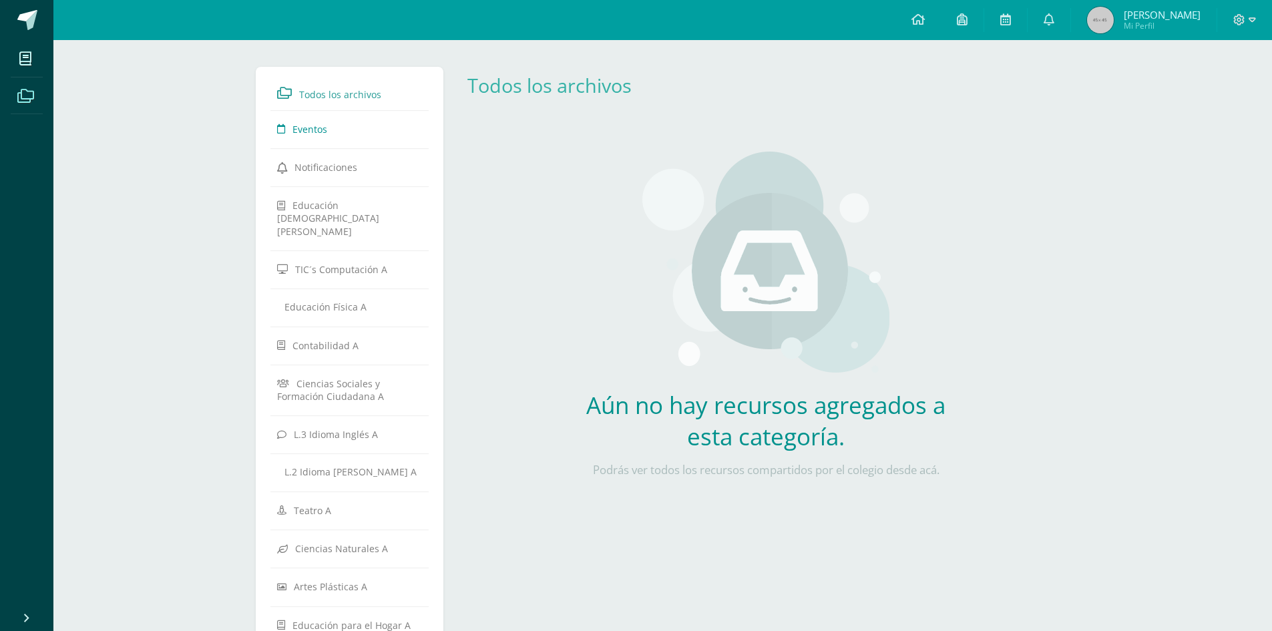
click at [325, 120] on link "Eventos" at bounding box center [350, 129] width 146 height 24
click at [313, 121] on link "Eventos" at bounding box center [350, 129] width 146 height 24
click at [334, 97] on span "Todos los archivos" at bounding box center [340, 94] width 82 height 13
click at [313, 167] on span "Notificaciones" at bounding box center [325, 167] width 63 height 13
click at [335, 200] on span "Educación [DEMOGRAPHIC_DATA][PERSON_NAME]" at bounding box center [328, 218] width 102 height 38
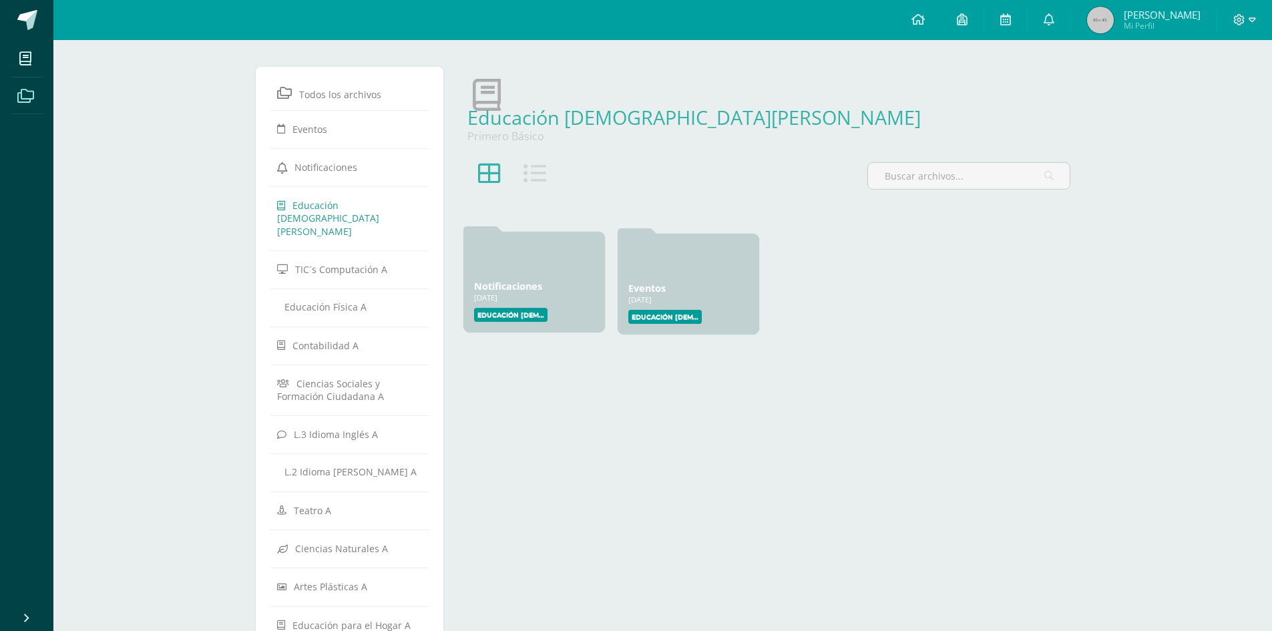
click at [514, 262] on div at bounding box center [534, 258] width 120 height 32
click at [714, 276] on div "Eventos 17 Ene, 2025 17 Ene, 2025 Creado por: Educación Cristiana" at bounding box center [689, 282] width 142 height 101
click at [522, 296] on div "17 Ene, 2025" at bounding box center [534, 297] width 120 height 10
click at [357, 263] on span "TIC´s Computación A" at bounding box center [341, 269] width 92 height 13
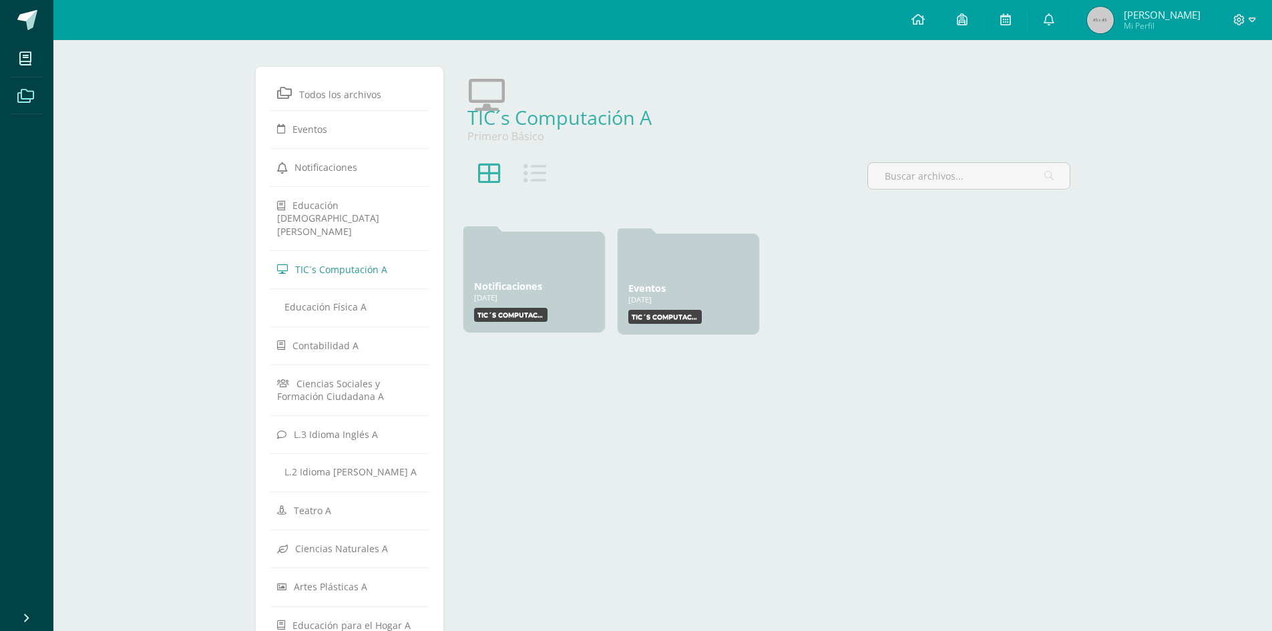
click at [489, 280] on link "Notificaciones" at bounding box center [508, 286] width 68 height 13
click at [641, 269] on icon at bounding box center [639, 258] width 23 height 23
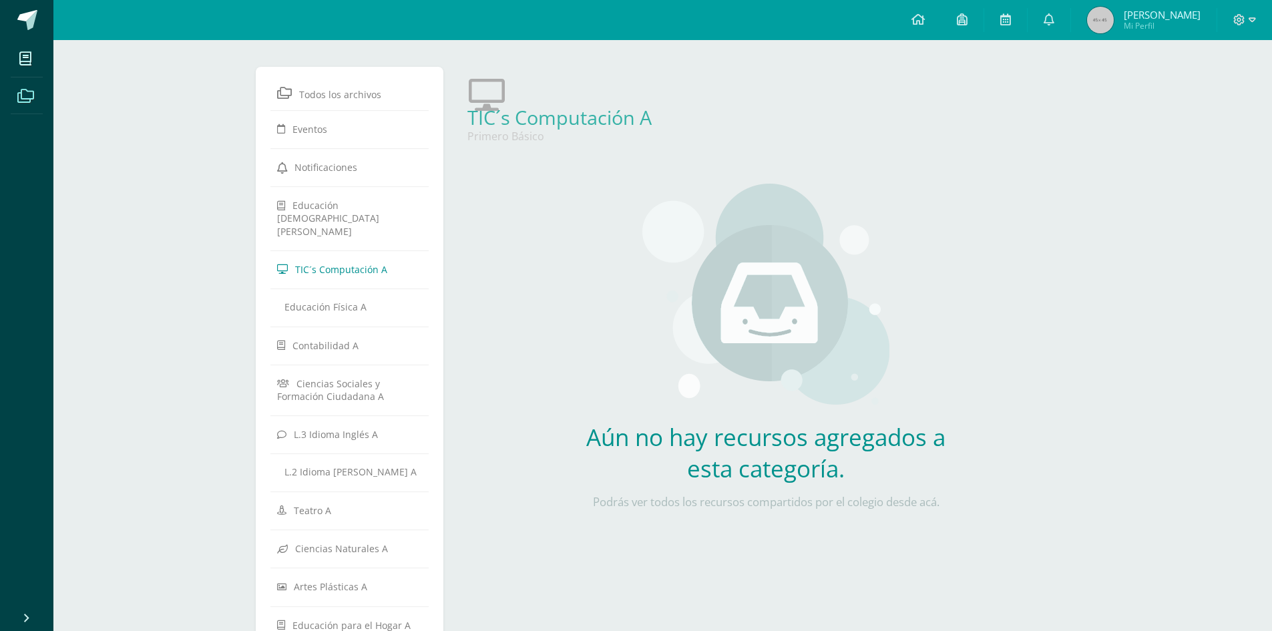
click at [343, 257] on link "TIC´s Computación A" at bounding box center [350, 269] width 146 height 24
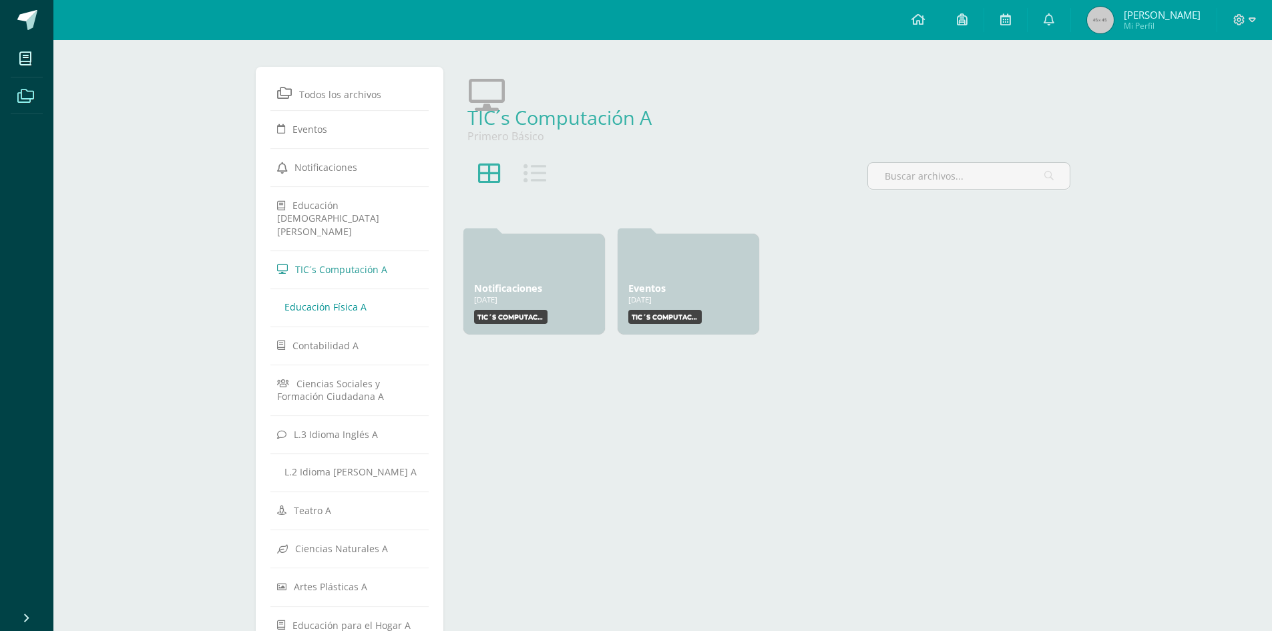
click at [331, 300] on span "Educación Física A" at bounding box center [325, 306] width 82 height 13
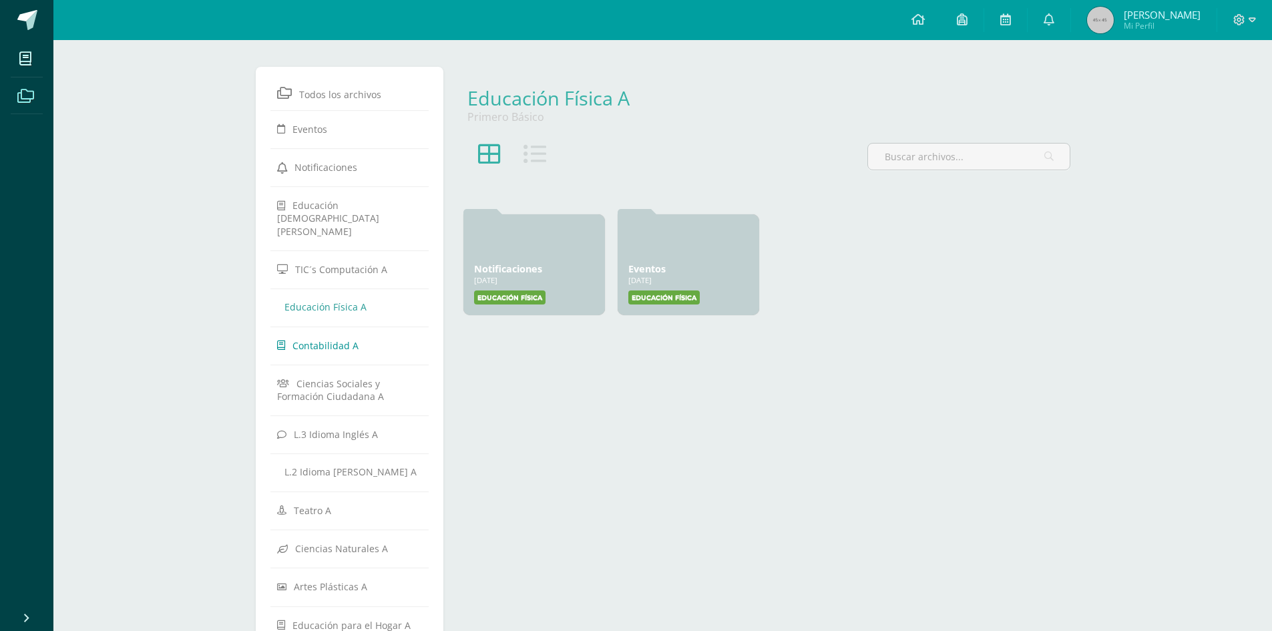
click at [320, 333] on link "Contabilidad A" at bounding box center [350, 345] width 146 height 24
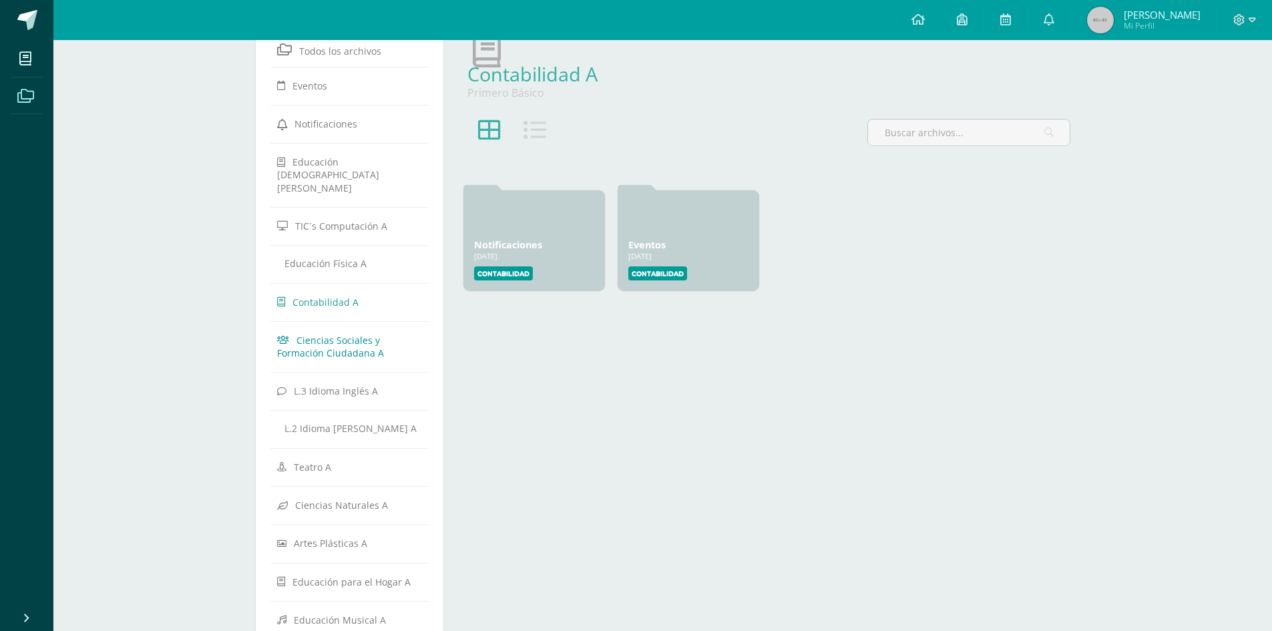
scroll to position [67, 0]
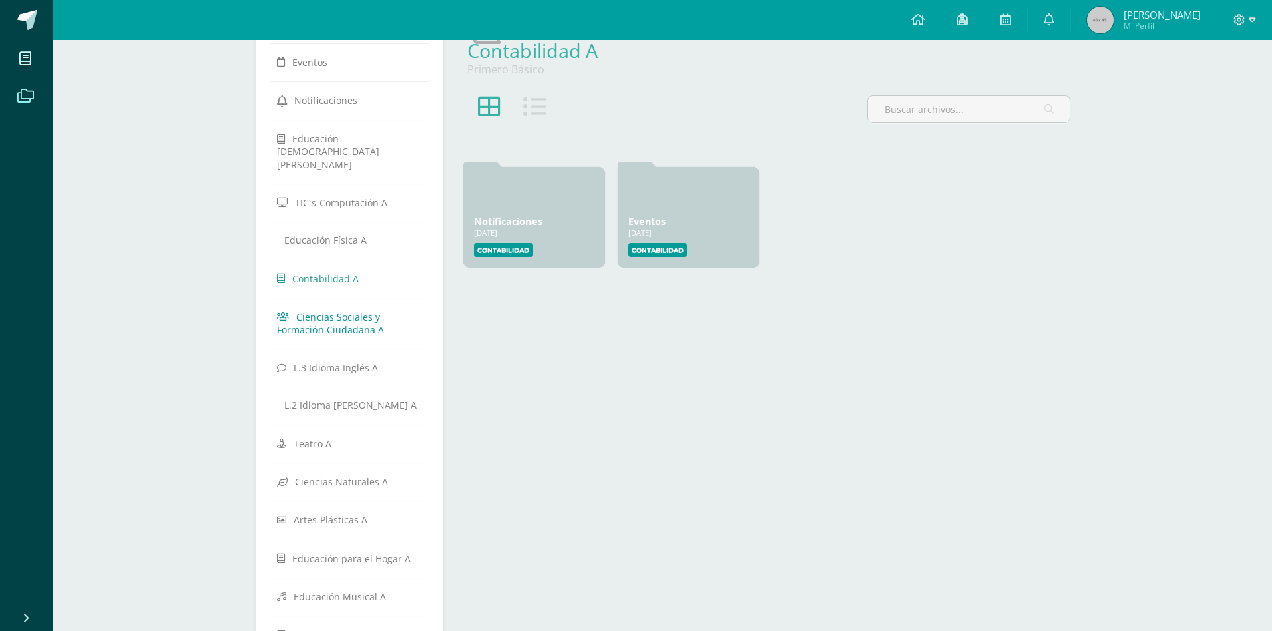
click at [323, 311] on span "Ciencias Sociales y Formación Ciudadana A" at bounding box center [330, 323] width 107 height 25
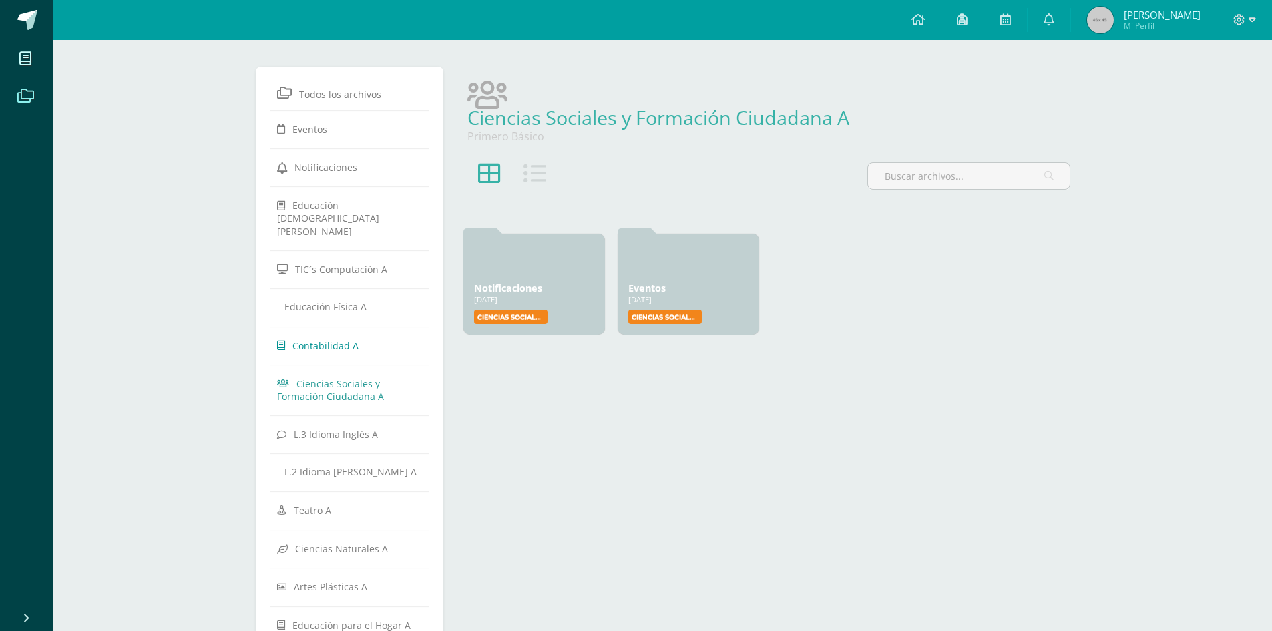
click at [354, 339] on span "Contabilidad A" at bounding box center [325, 345] width 66 height 13
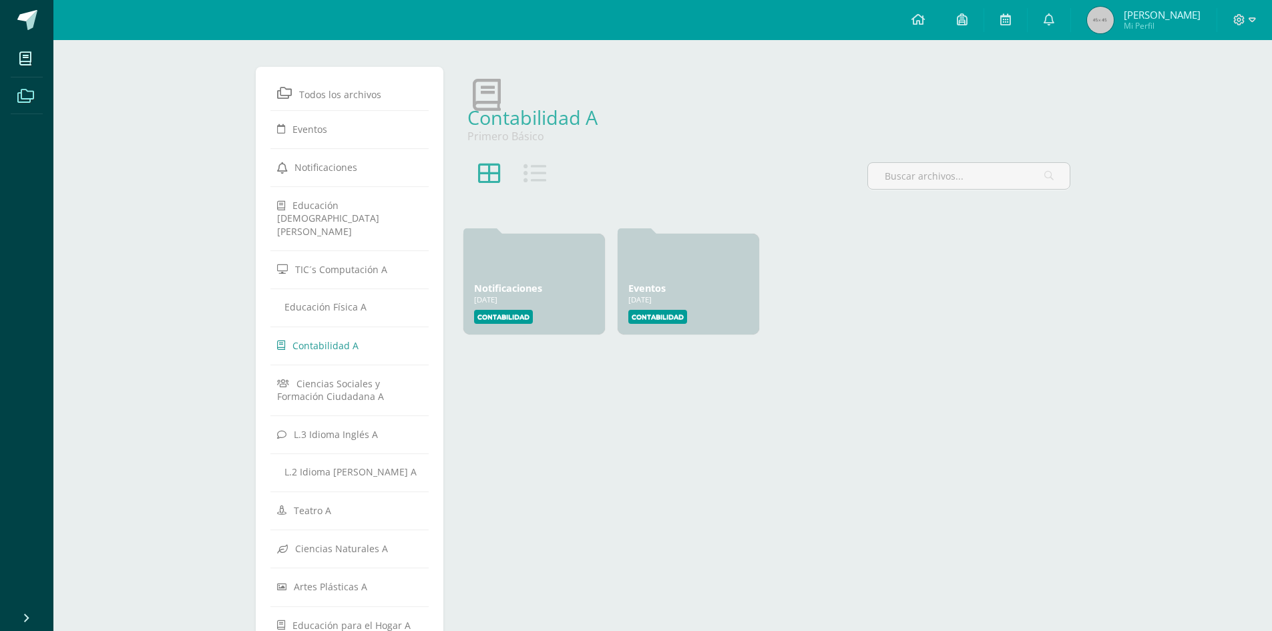
click at [365, 428] on span "L.3 Idioma Inglés A" at bounding box center [336, 434] width 84 height 13
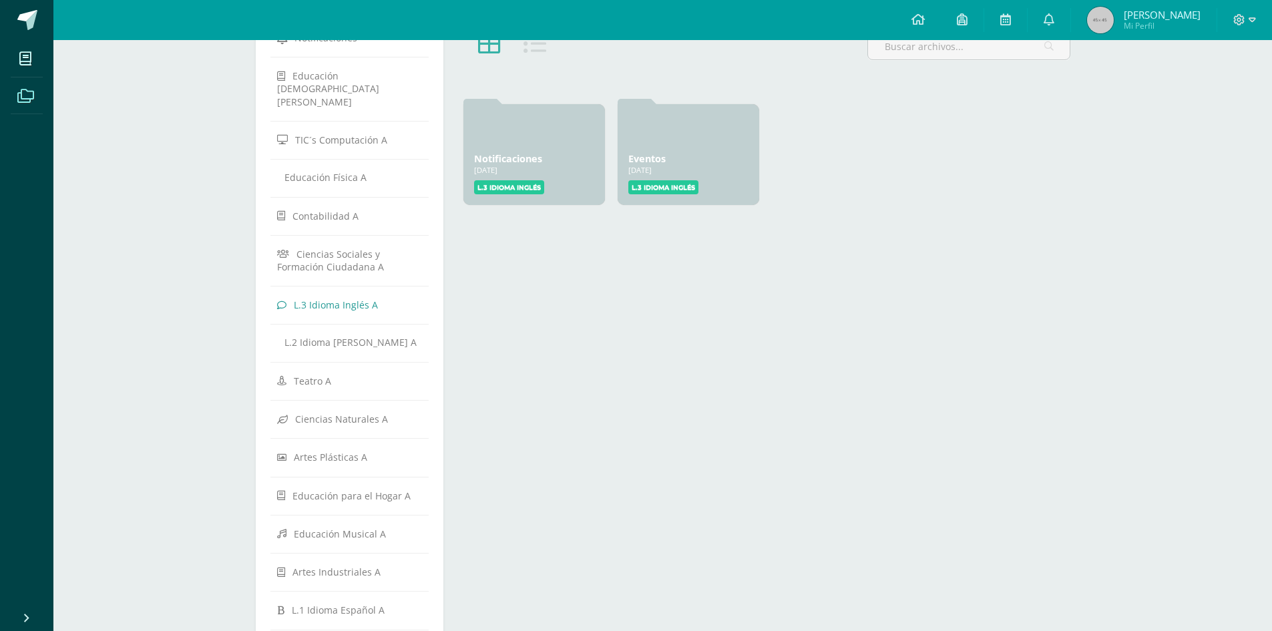
scroll to position [134, 0]
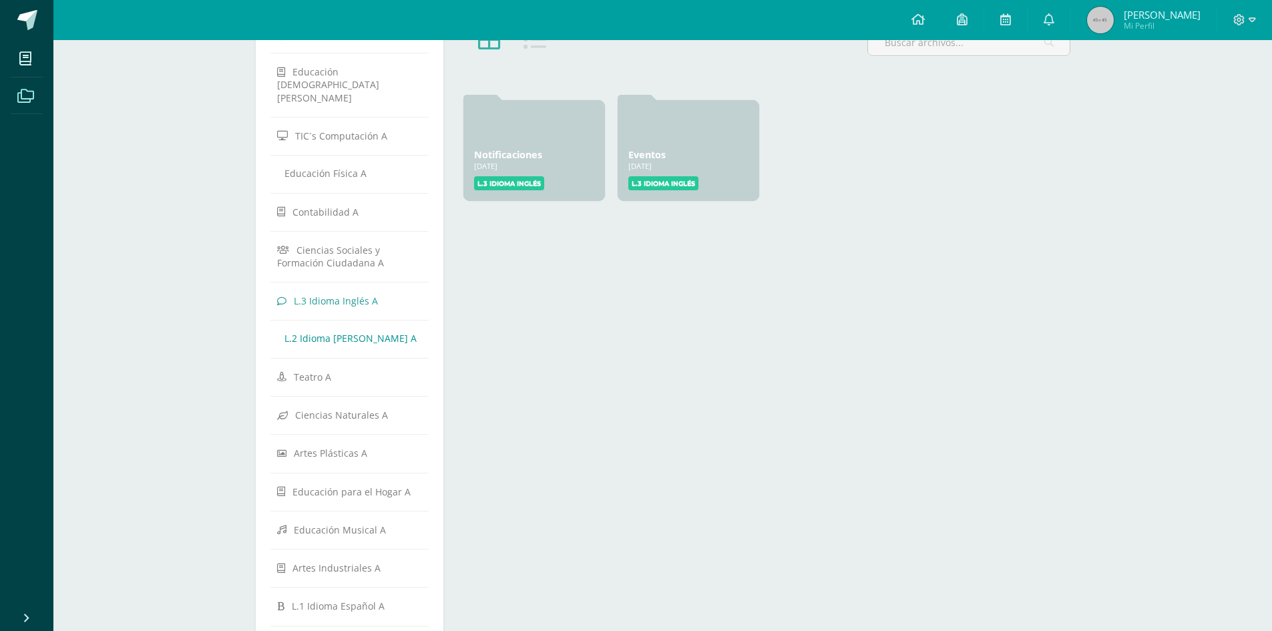
click at [368, 332] on span "L.2 Idioma [PERSON_NAME] A" at bounding box center [350, 338] width 132 height 13
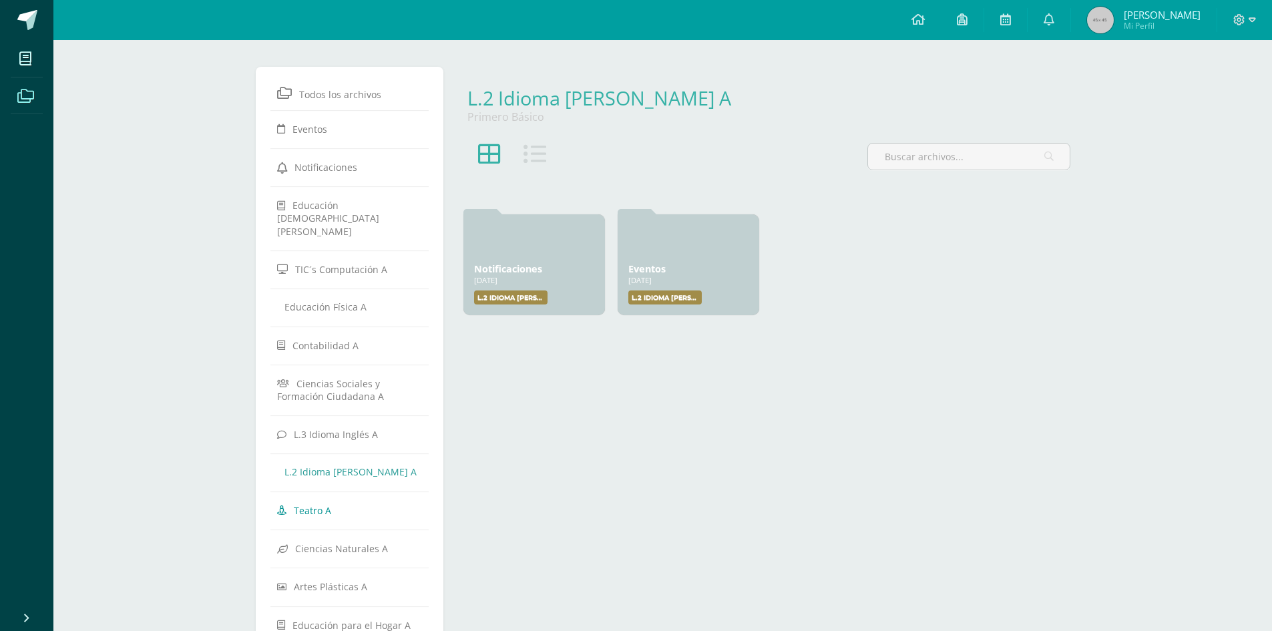
click at [302, 504] on span "Teatro A" at bounding box center [312, 510] width 37 height 13
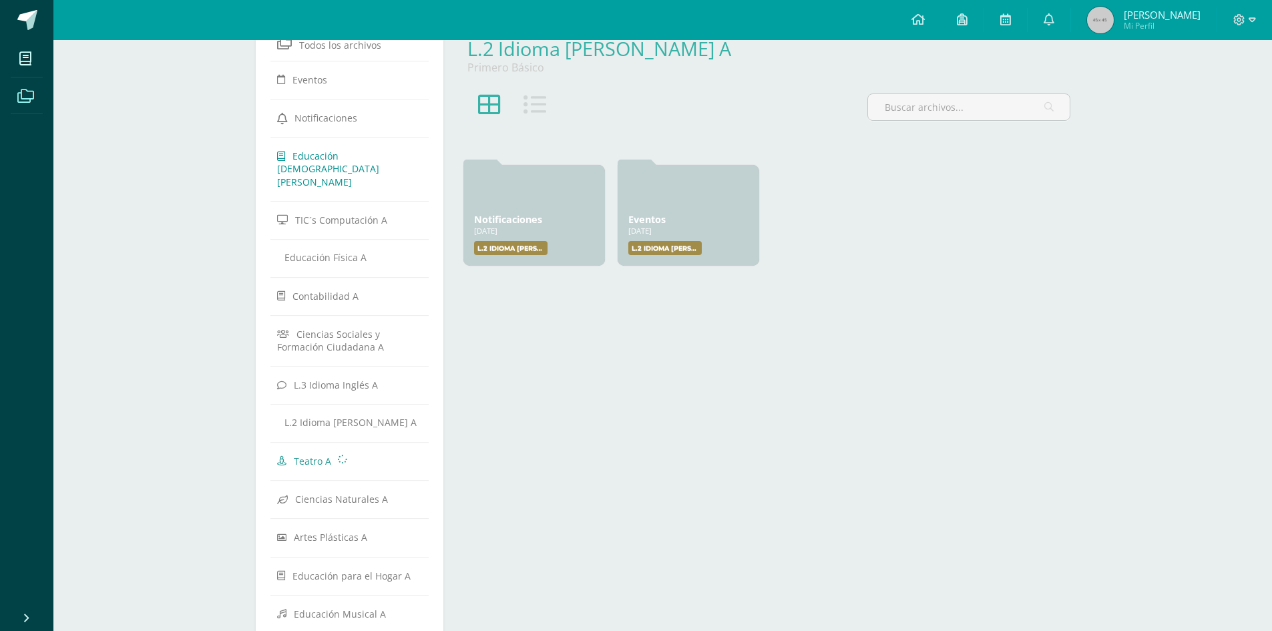
scroll to position [134, 0]
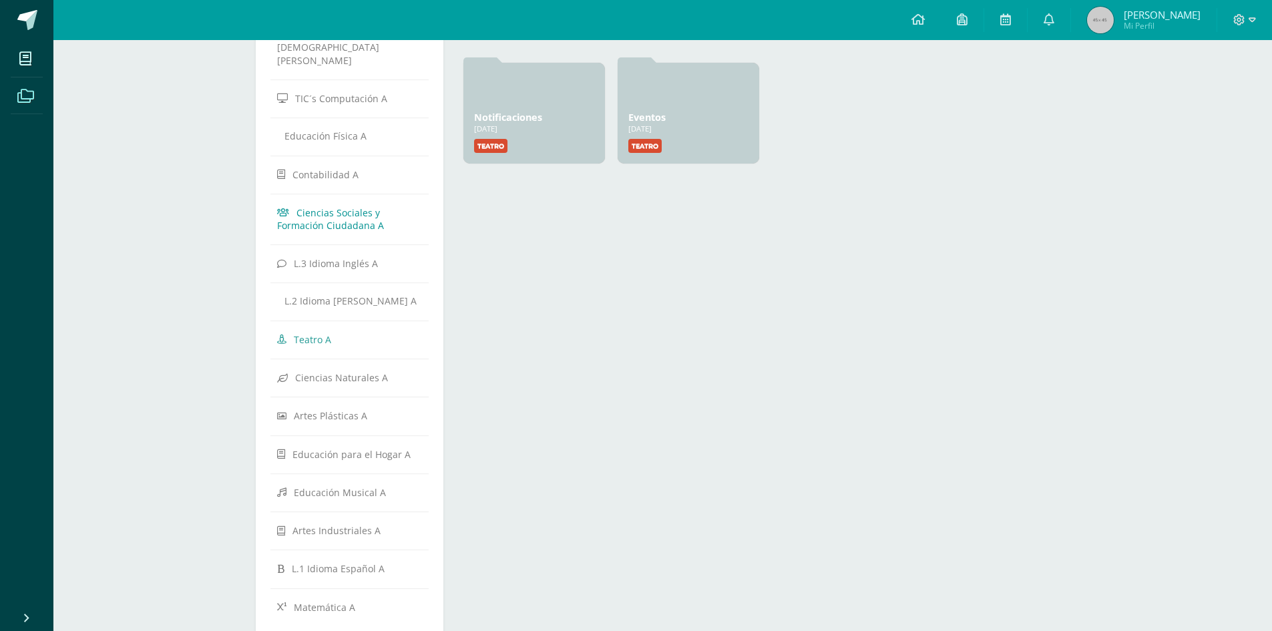
scroll to position [188, 0]
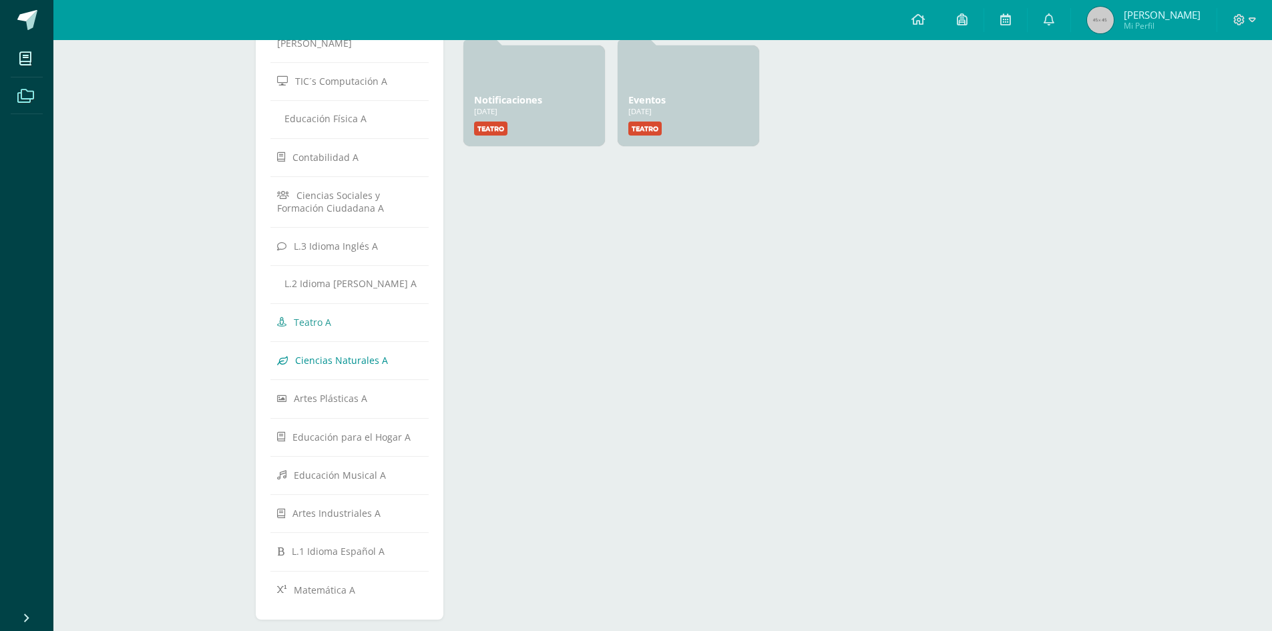
click at [345, 354] on span "Ciencias Naturales A" at bounding box center [341, 360] width 93 height 13
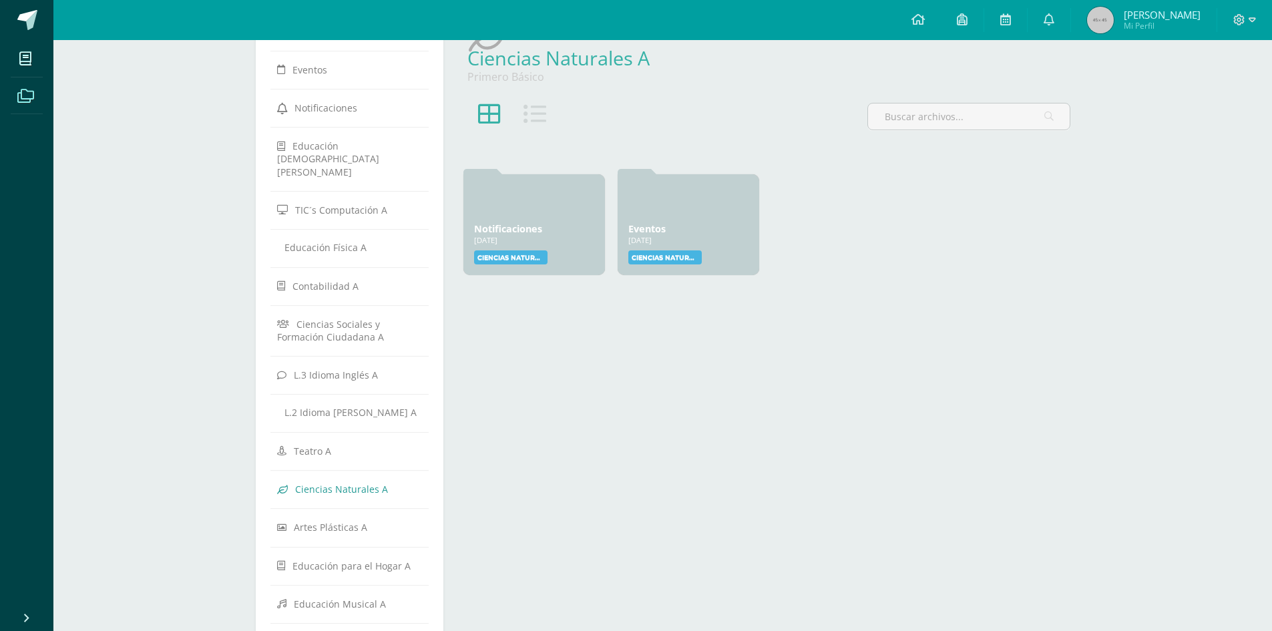
scroll to position [188, 0]
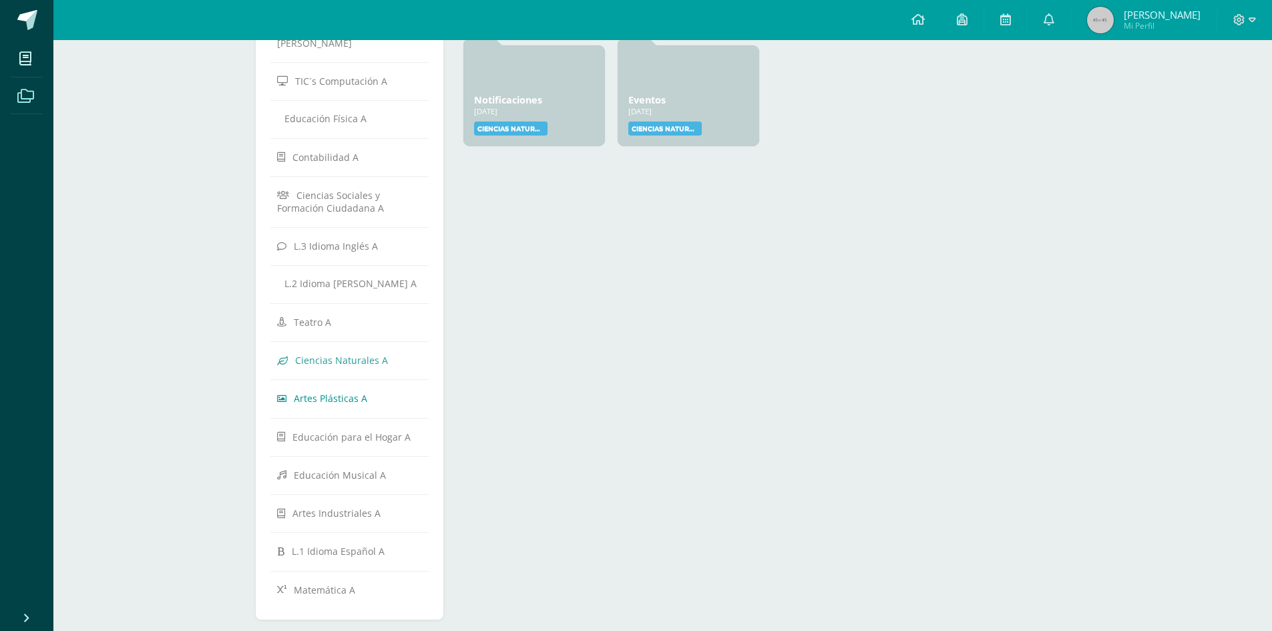
click at [323, 392] on span "Artes Plásticas A" at bounding box center [330, 398] width 73 height 13
click at [329, 430] on span "Educación para el Hogar A" at bounding box center [351, 436] width 118 height 13
click at [333, 469] on span "Educación Musical A" at bounding box center [340, 475] width 92 height 13
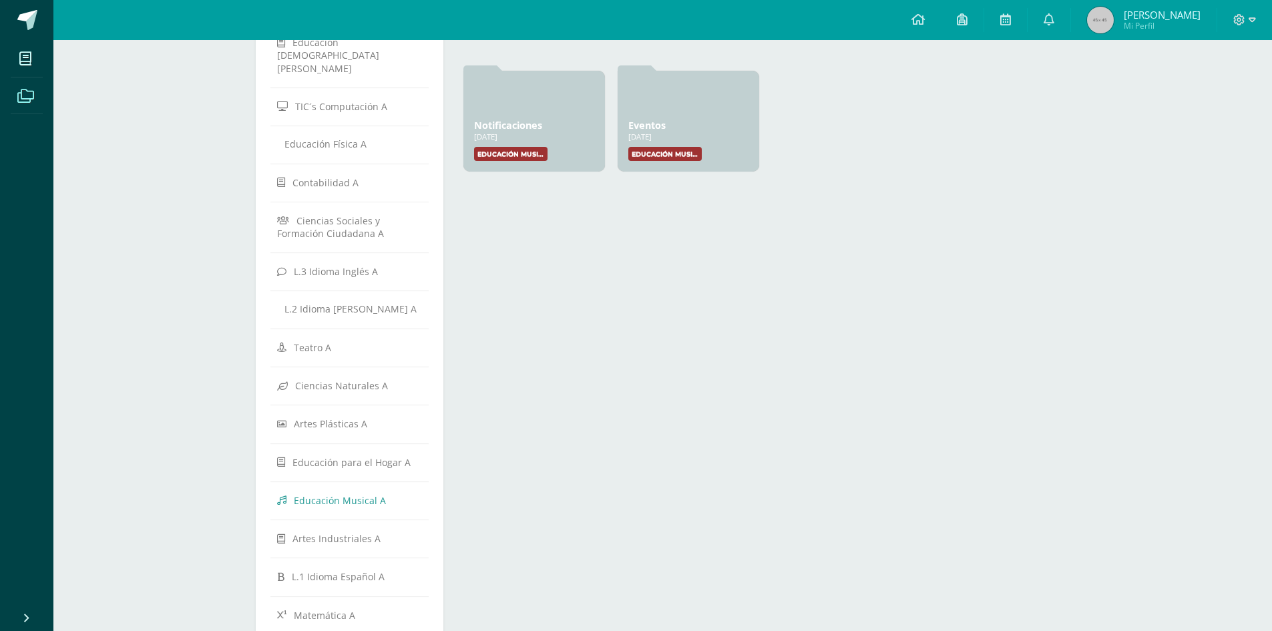
scroll to position [188, 0]
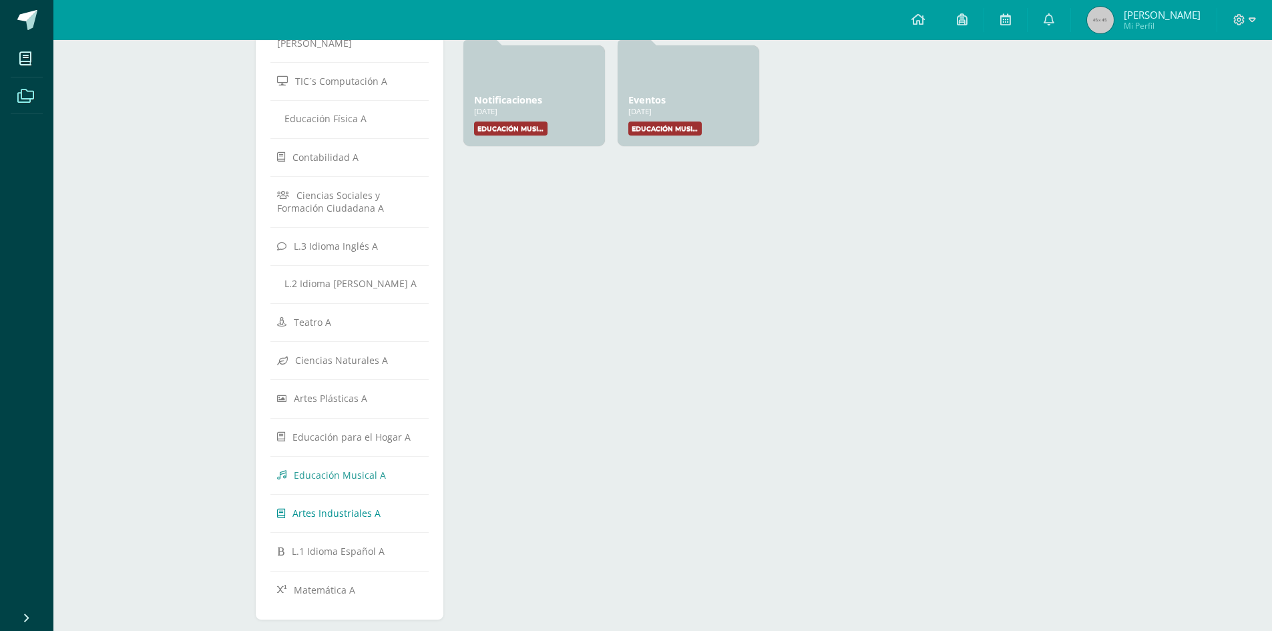
click at [329, 501] on link "Artes Industriales A" at bounding box center [350, 513] width 146 height 24
click at [337, 545] on span "L.1 Idioma Español A" at bounding box center [338, 551] width 93 height 13
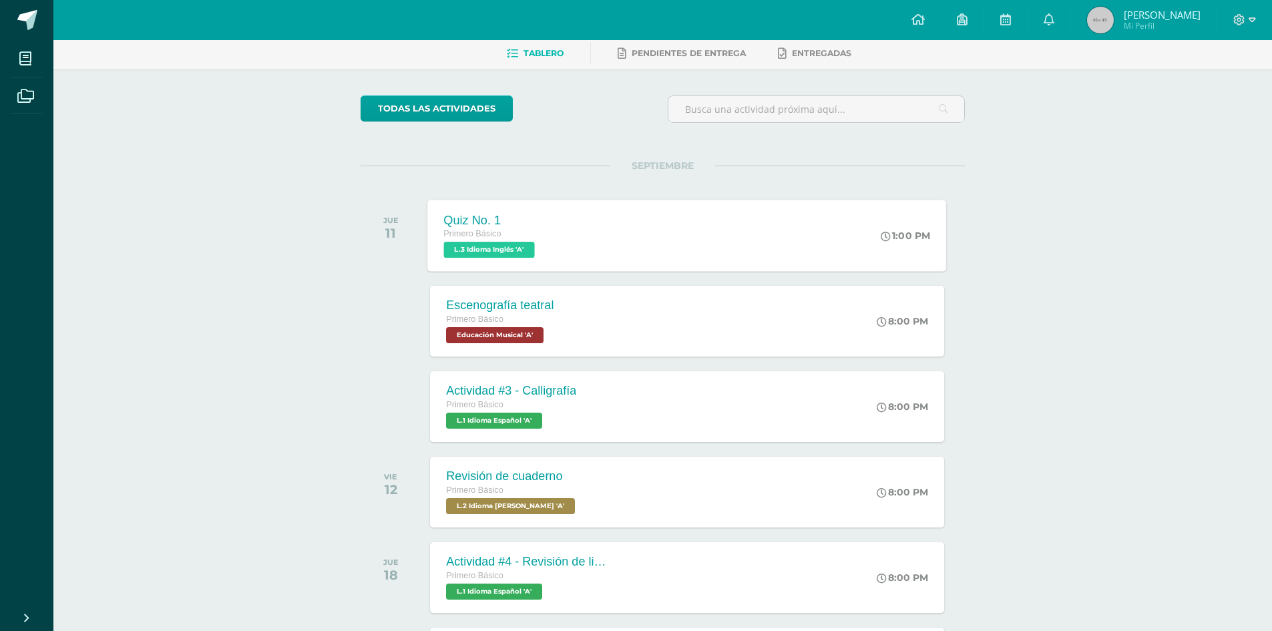
scroll to position [67, 0]
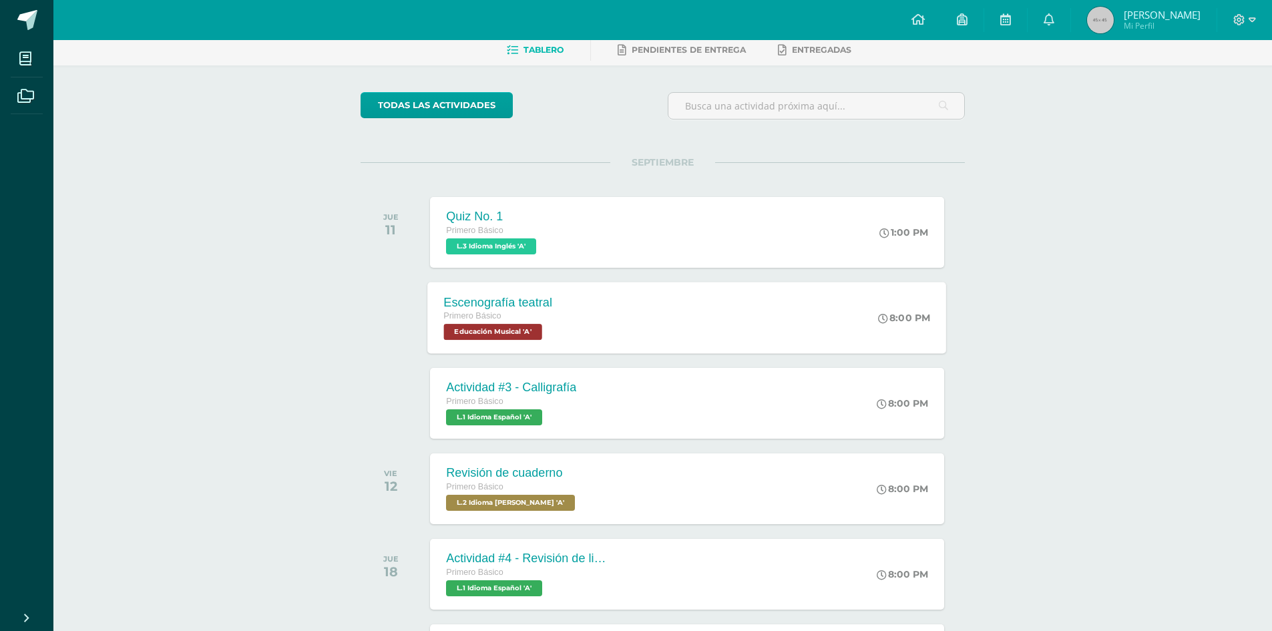
click at [498, 305] on div "Escenografía teatral" at bounding box center [498, 302] width 109 height 14
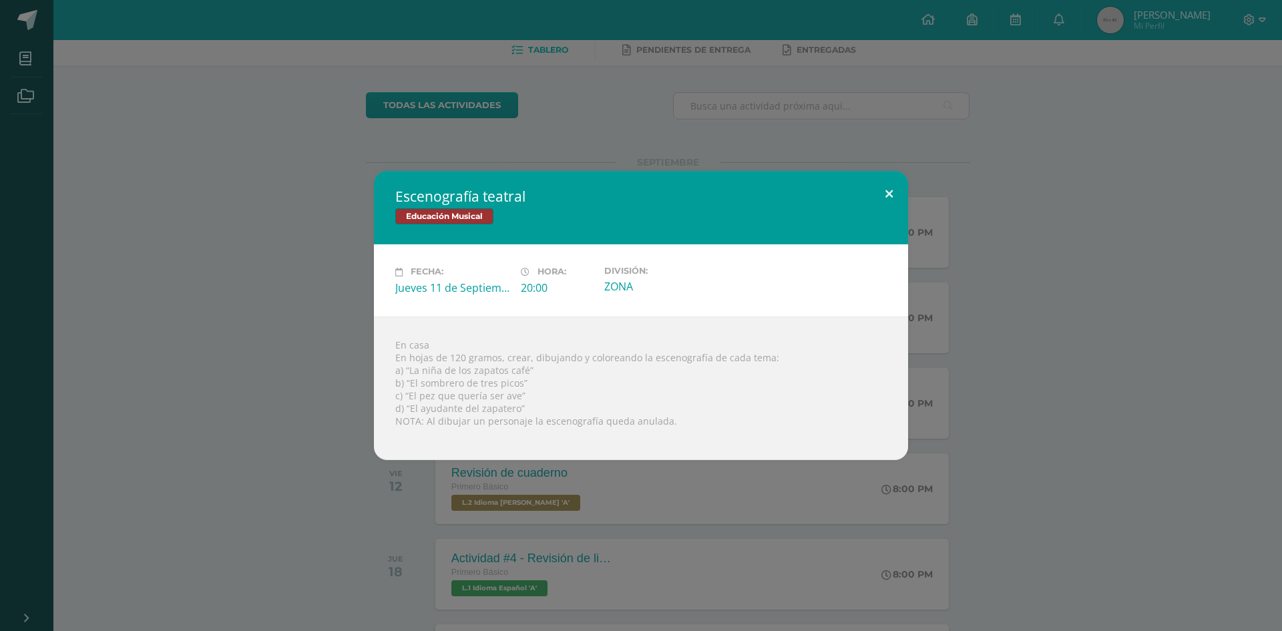
click at [889, 195] on button at bounding box center [889, 193] width 38 height 45
